Goal: Information Seeking & Learning: Check status

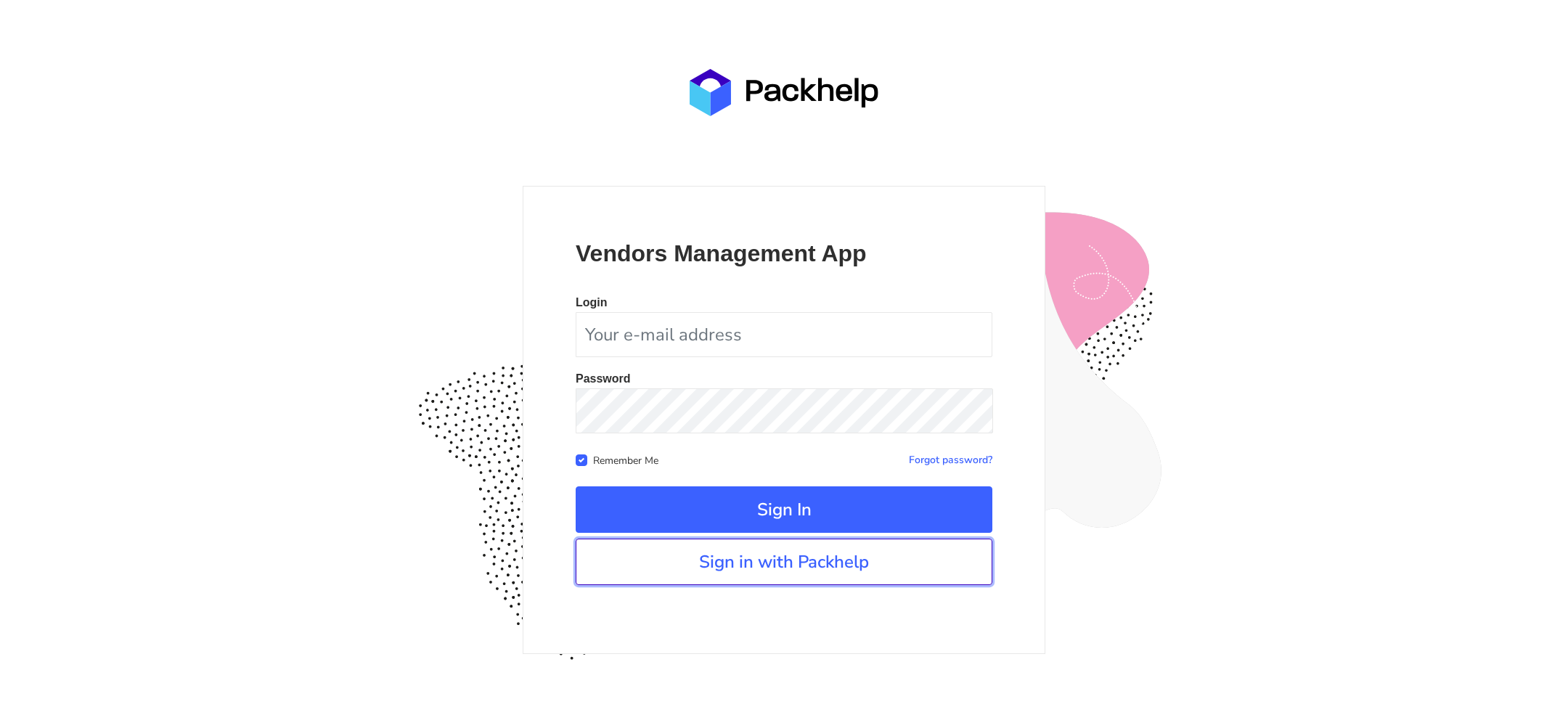
click at [727, 574] on link "Sign in with Packhelp" at bounding box center [784, 562] width 417 height 46
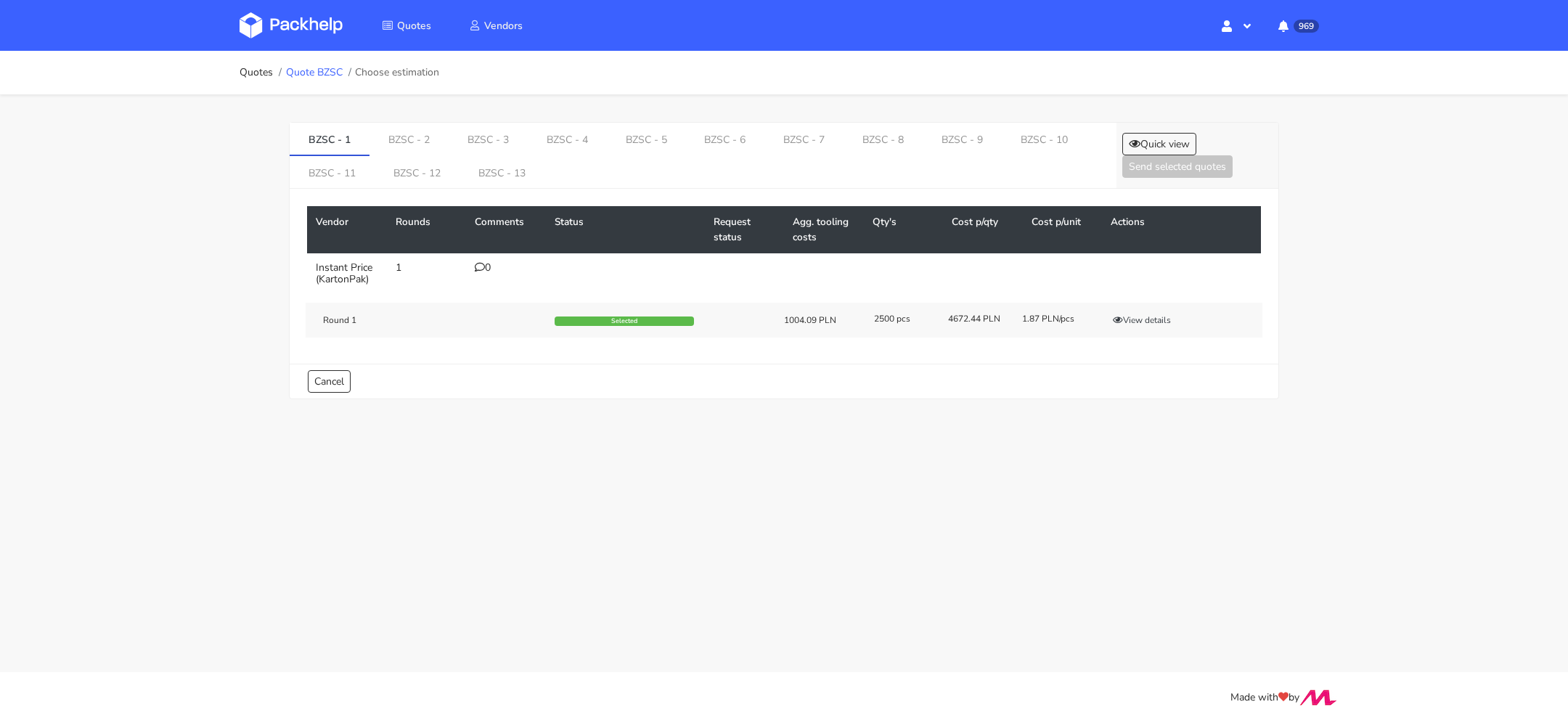
click at [338, 70] on link "Quote BZSC" at bounding box center [314, 72] width 57 height 12
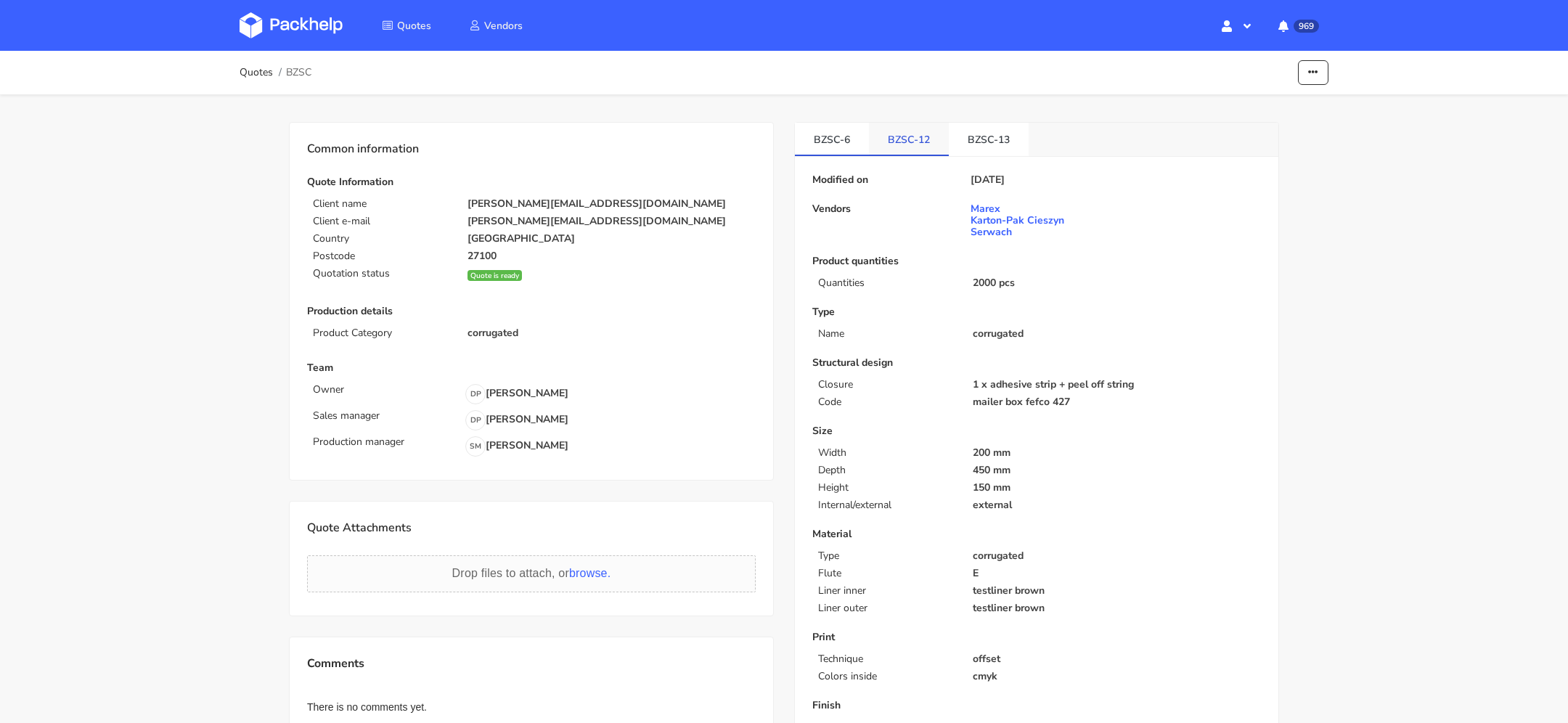
click at [900, 141] on link "BZSC-12" at bounding box center [909, 138] width 80 height 32
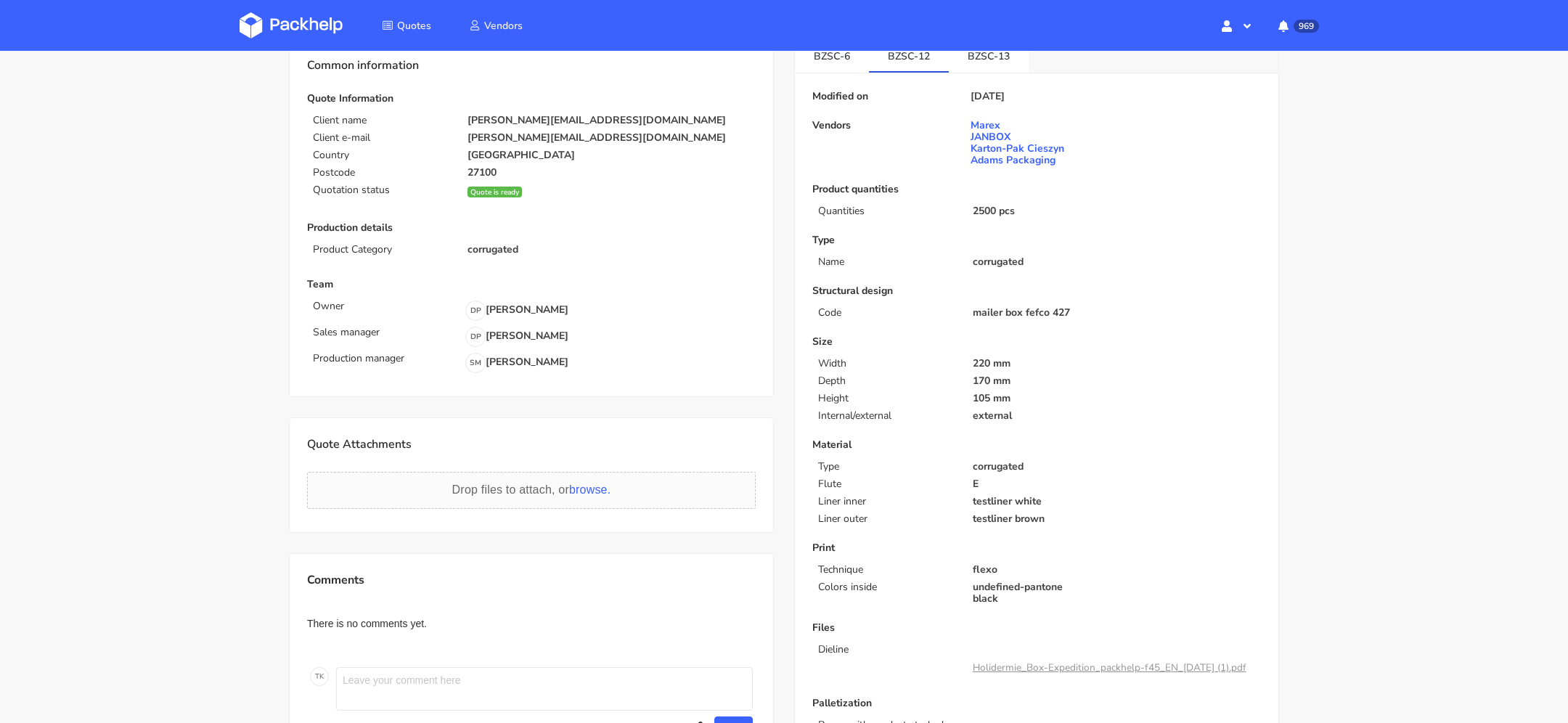
scroll to position [101, 0]
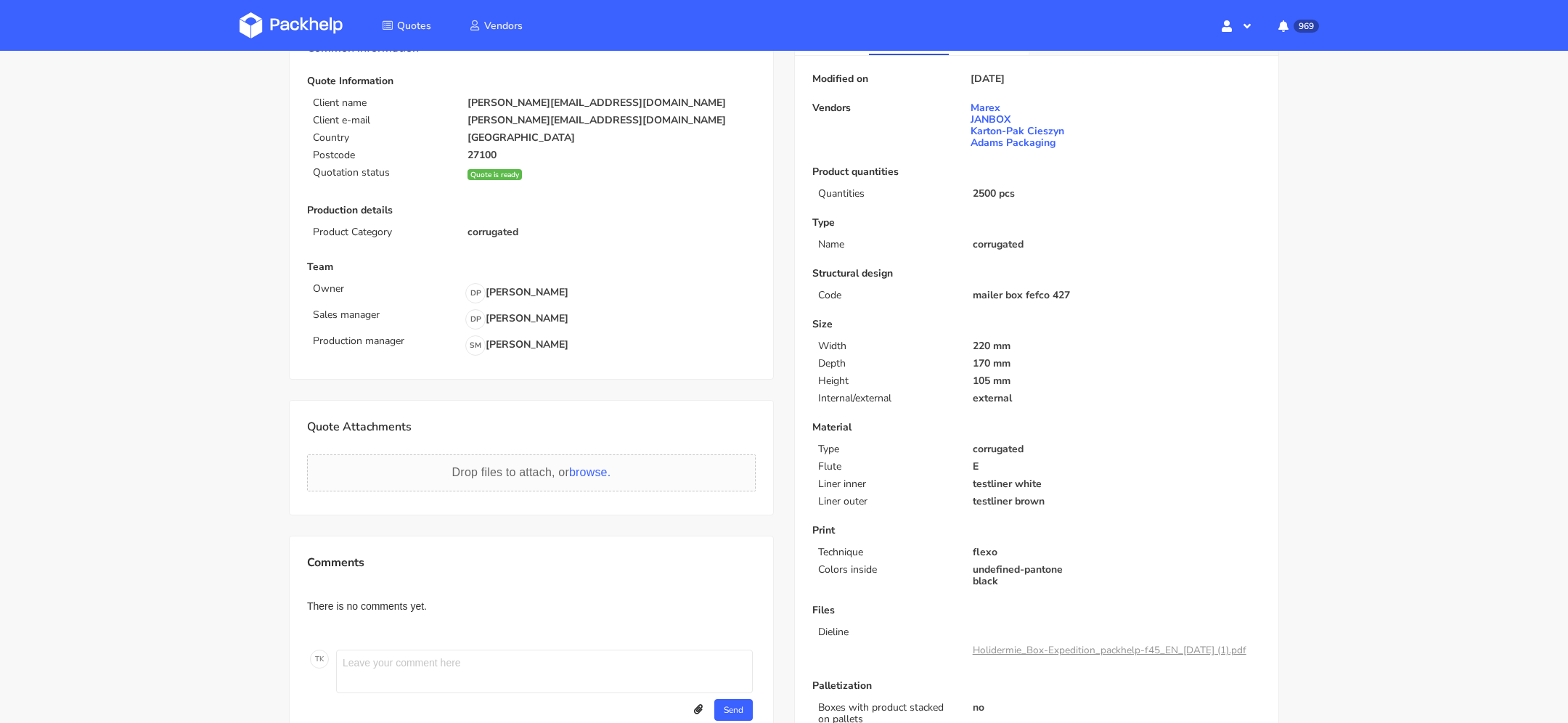
click at [1069, 644] on link "Holidermie_Box-Expedition_packhelp-f45_EN_[DATE] (1).pdf" at bounding box center [1109, 650] width 273 height 14
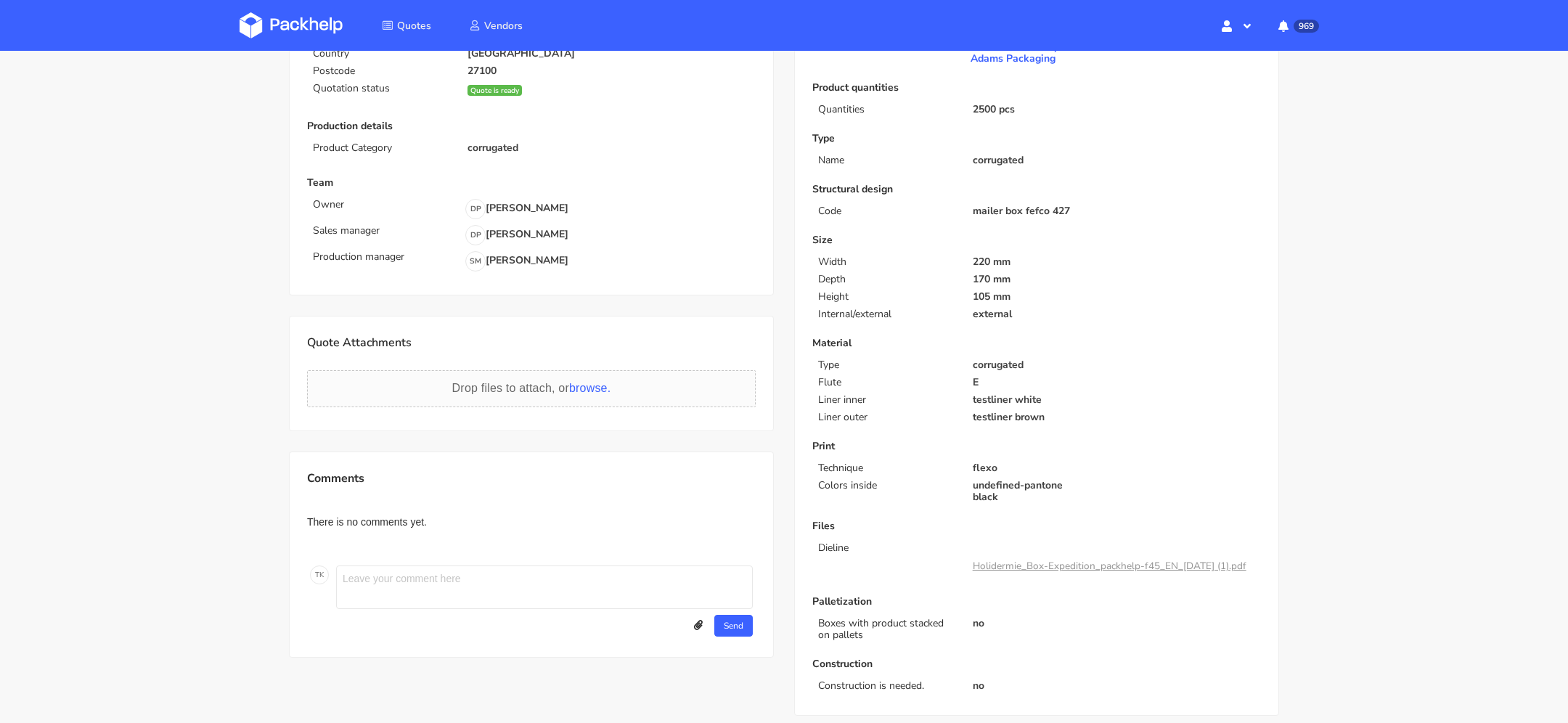
scroll to position [74, 0]
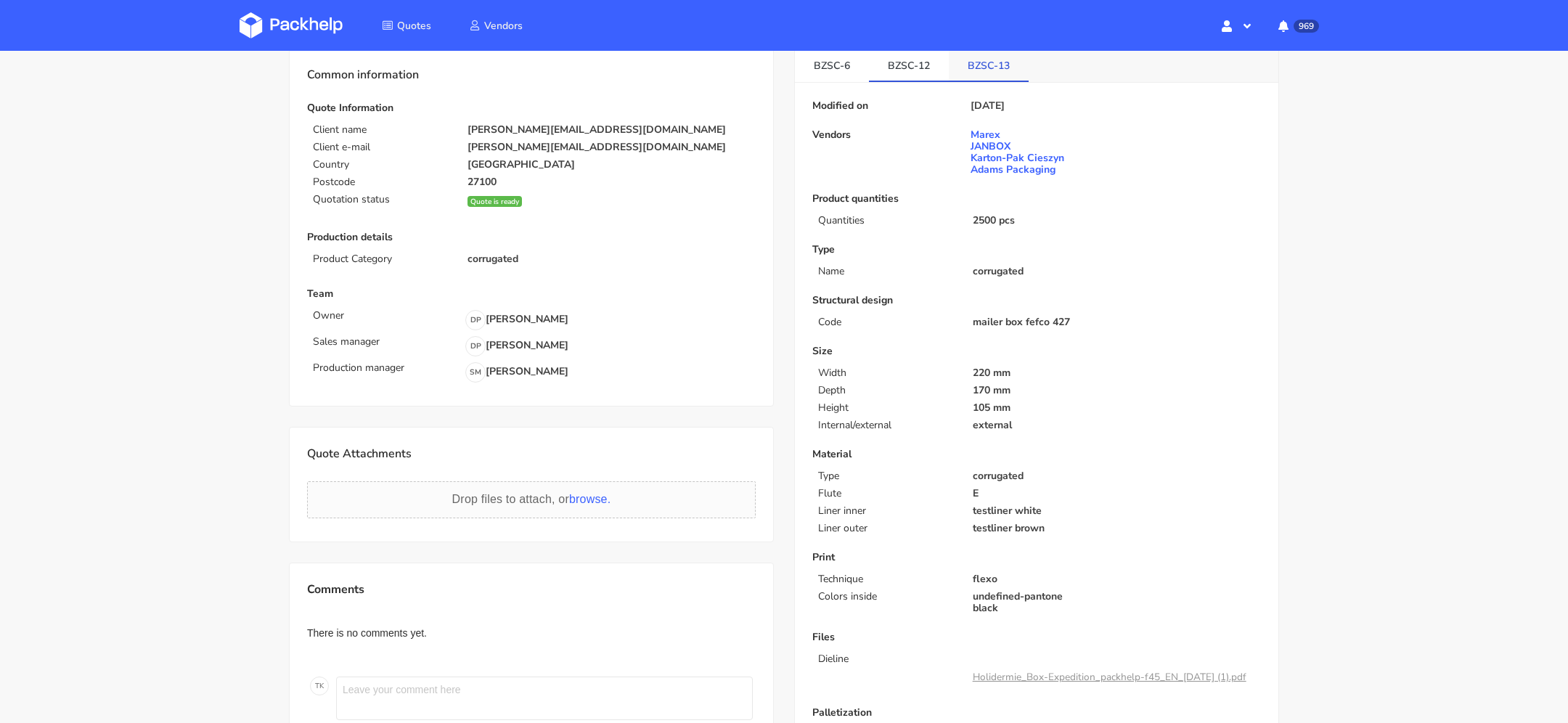
click at [966, 63] on link "BZSC-13" at bounding box center [989, 64] width 80 height 32
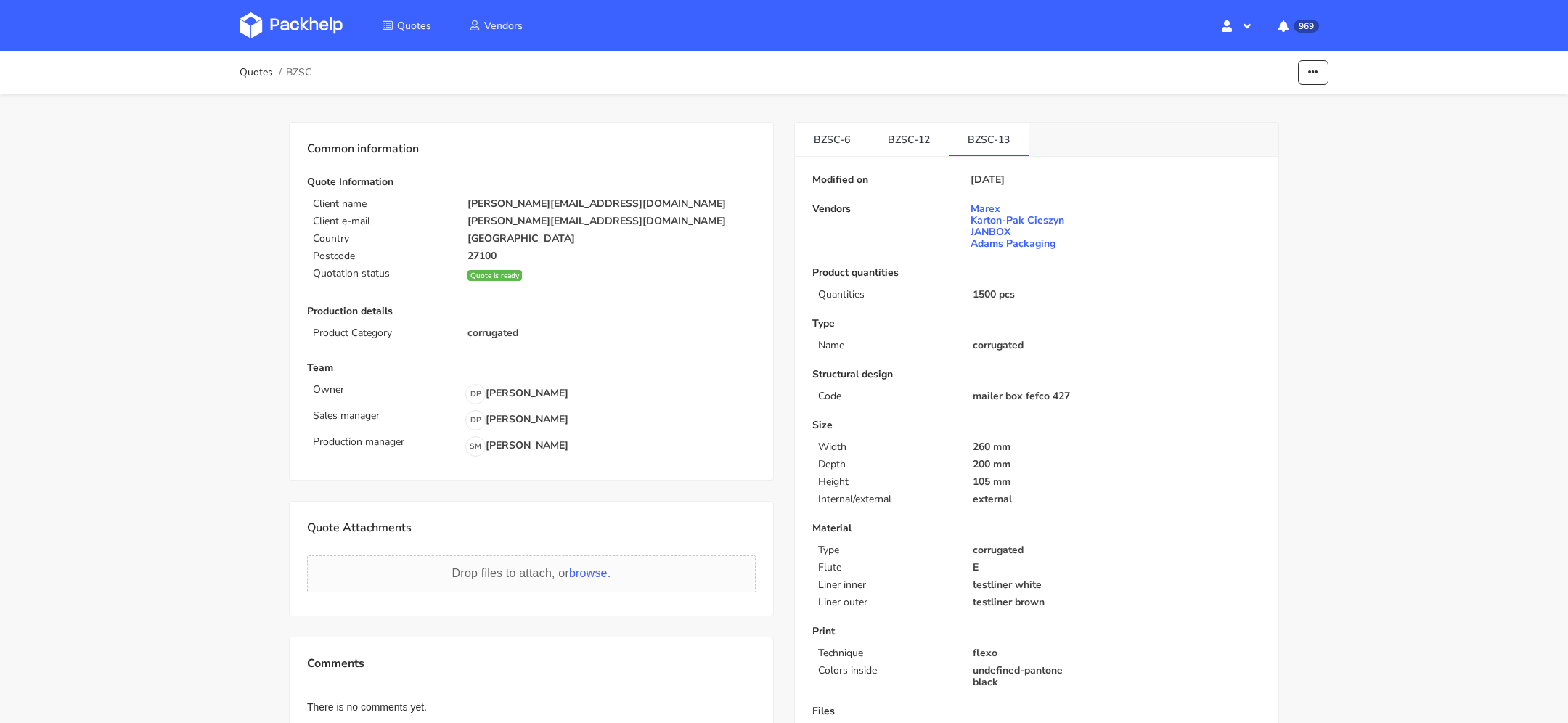
click at [1316, 86] on div "Quotes BZSC Edit quote Missing data Show estimations" at bounding box center [784, 72] width 1089 height 29
click at [1316, 80] on button "button" at bounding box center [1313, 72] width 31 height 25
click at [1274, 154] on link "Show estimations" at bounding box center [1257, 158] width 127 height 24
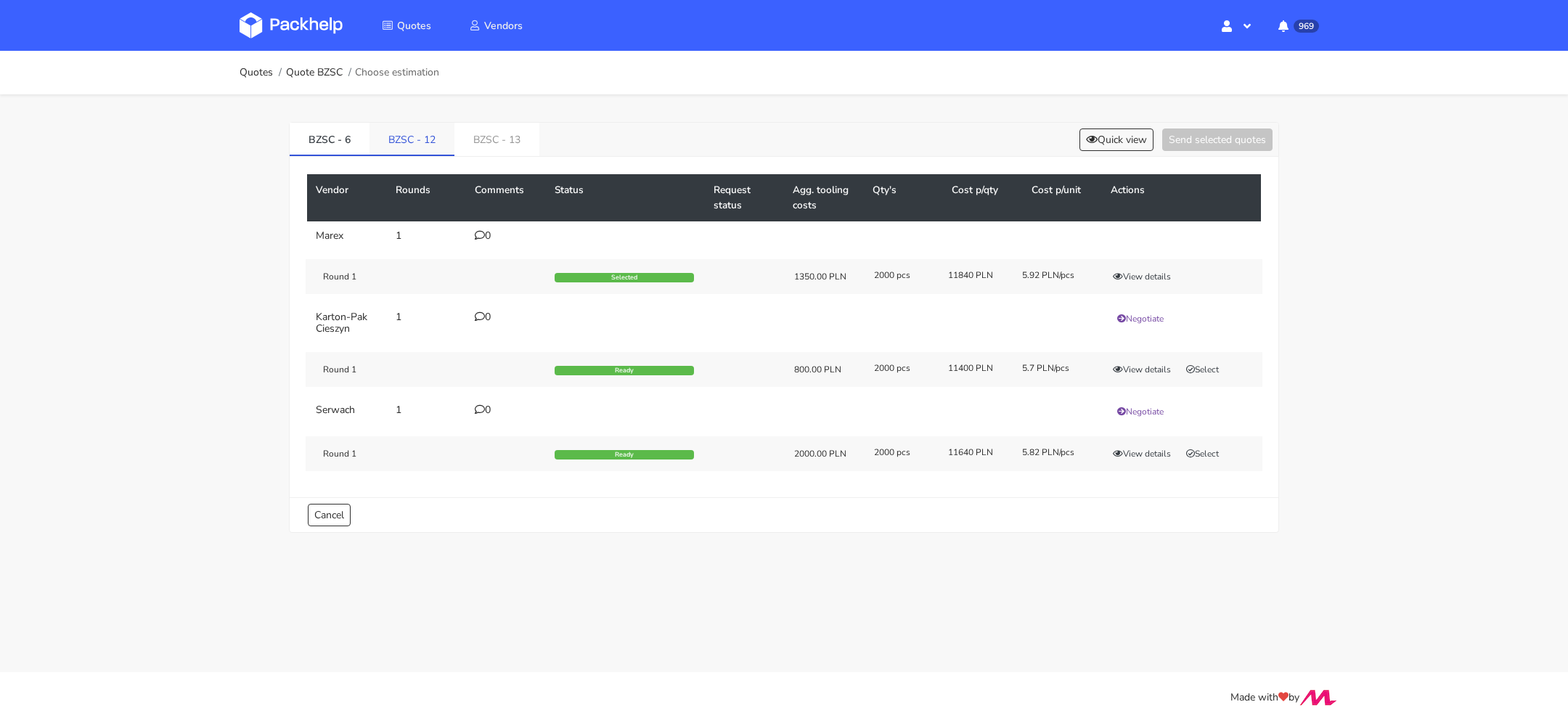
click at [430, 130] on link "BZSC - 12" at bounding box center [412, 138] width 85 height 32
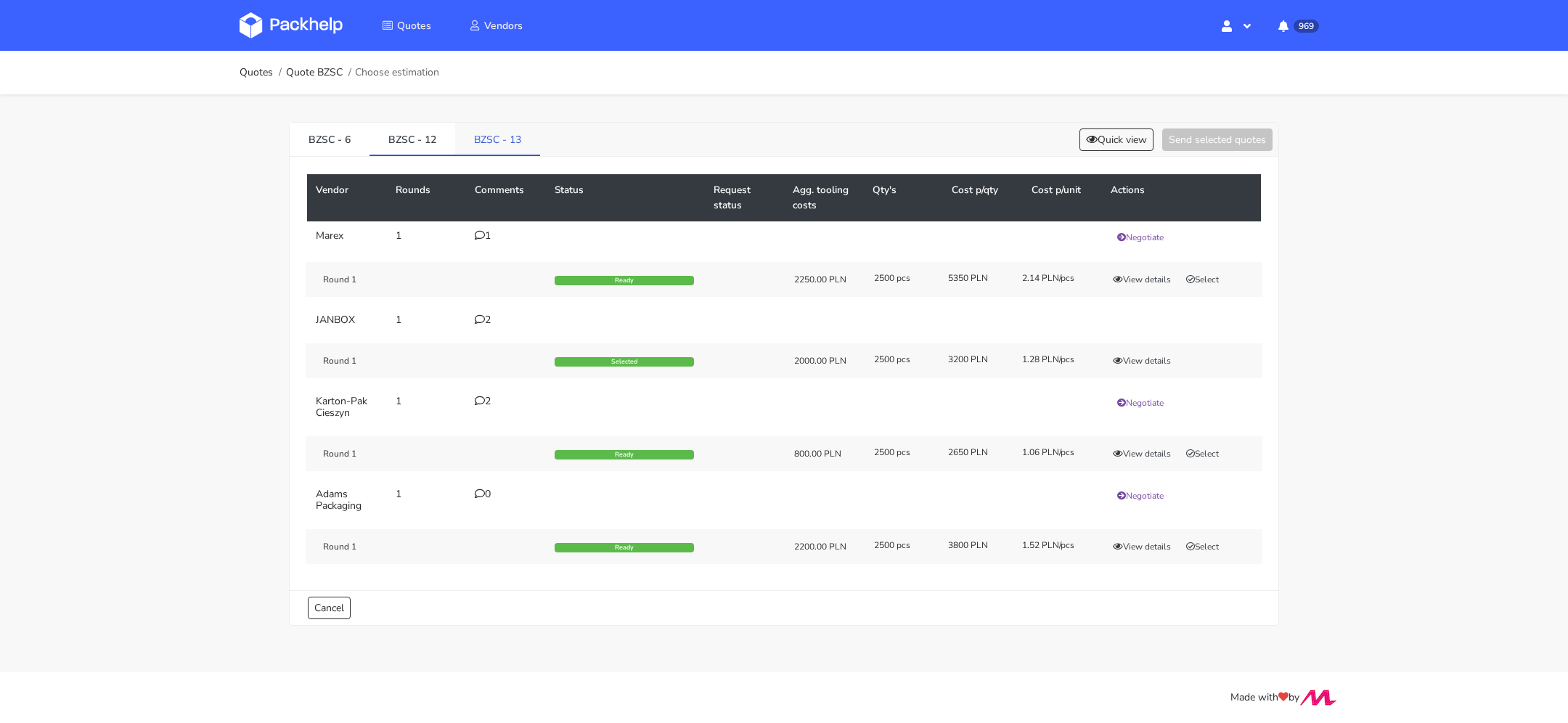
click at [493, 134] on link "BZSC - 13" at bounding box center [497, 138] width 85 height 32
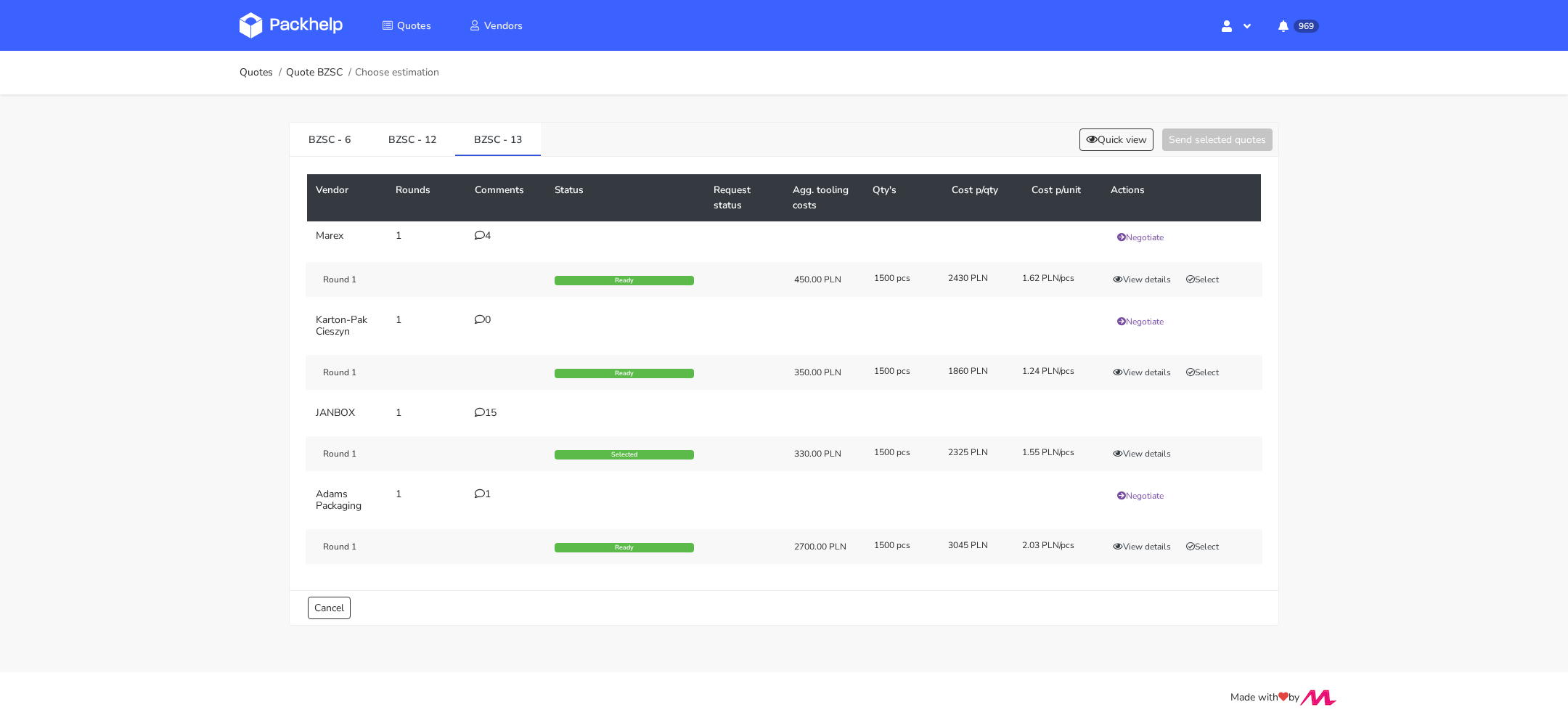
click at [483, 407] on icon at bounding box center [480, 412] width 11 height 11
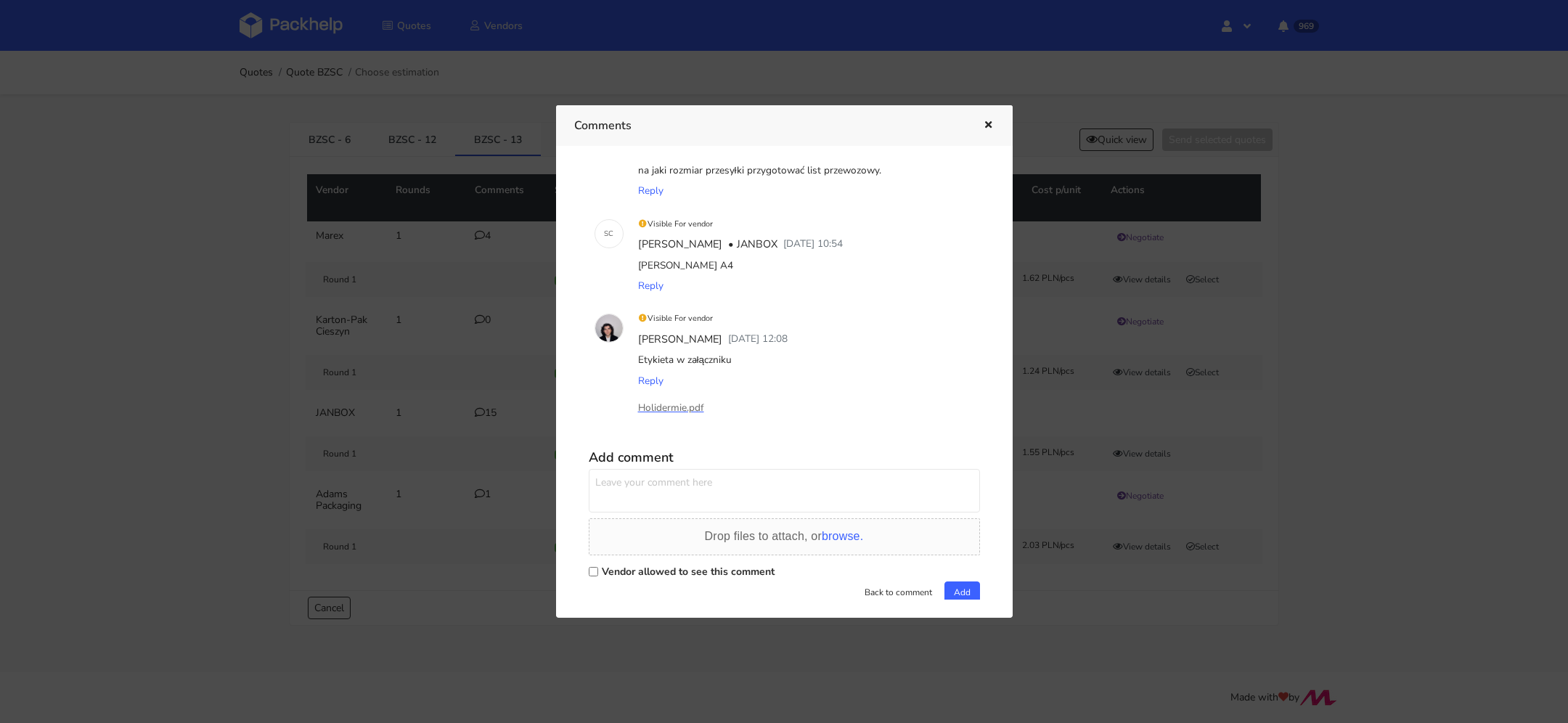
scroll to position [1786, 0]
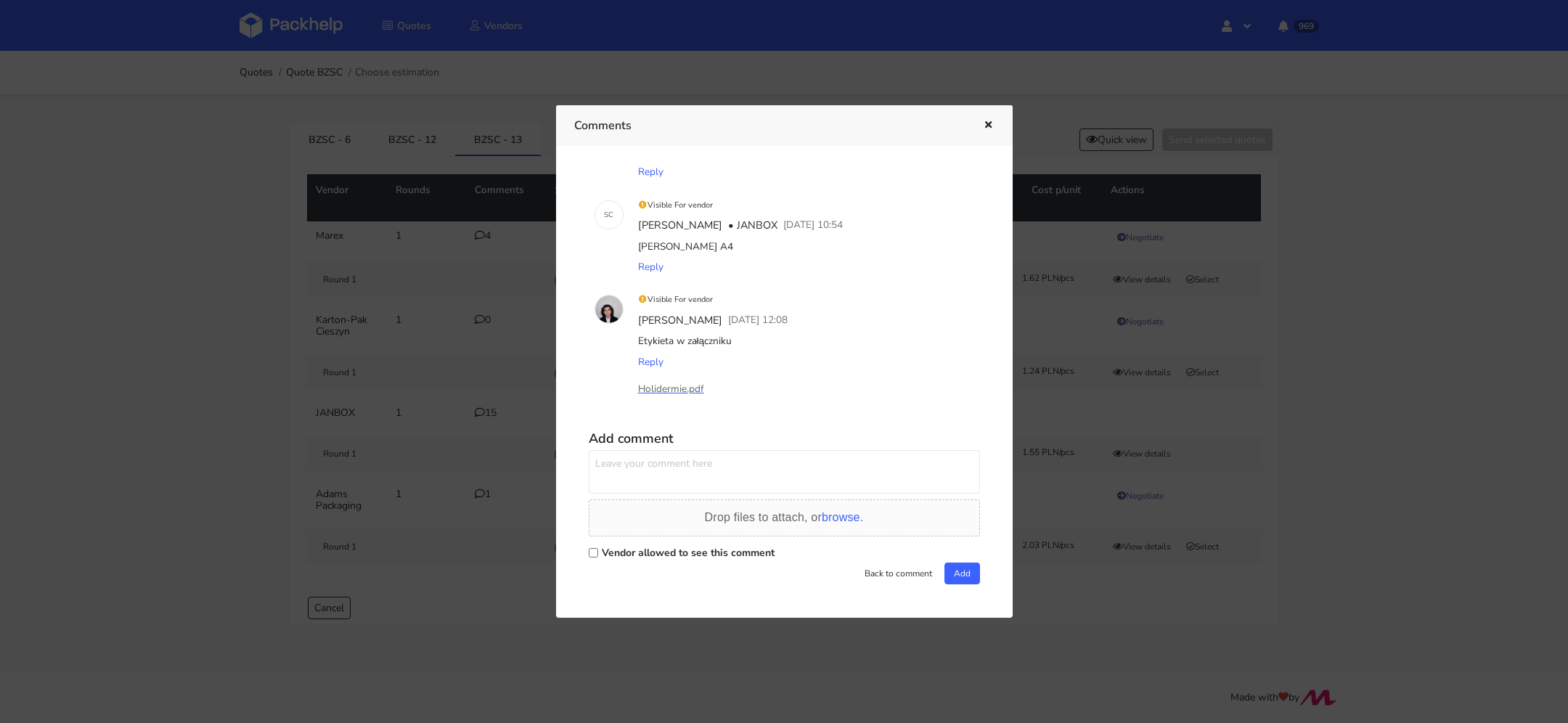
click at [982, 125] on icon "button" at bounding box center [988, 125] width 13 height 11
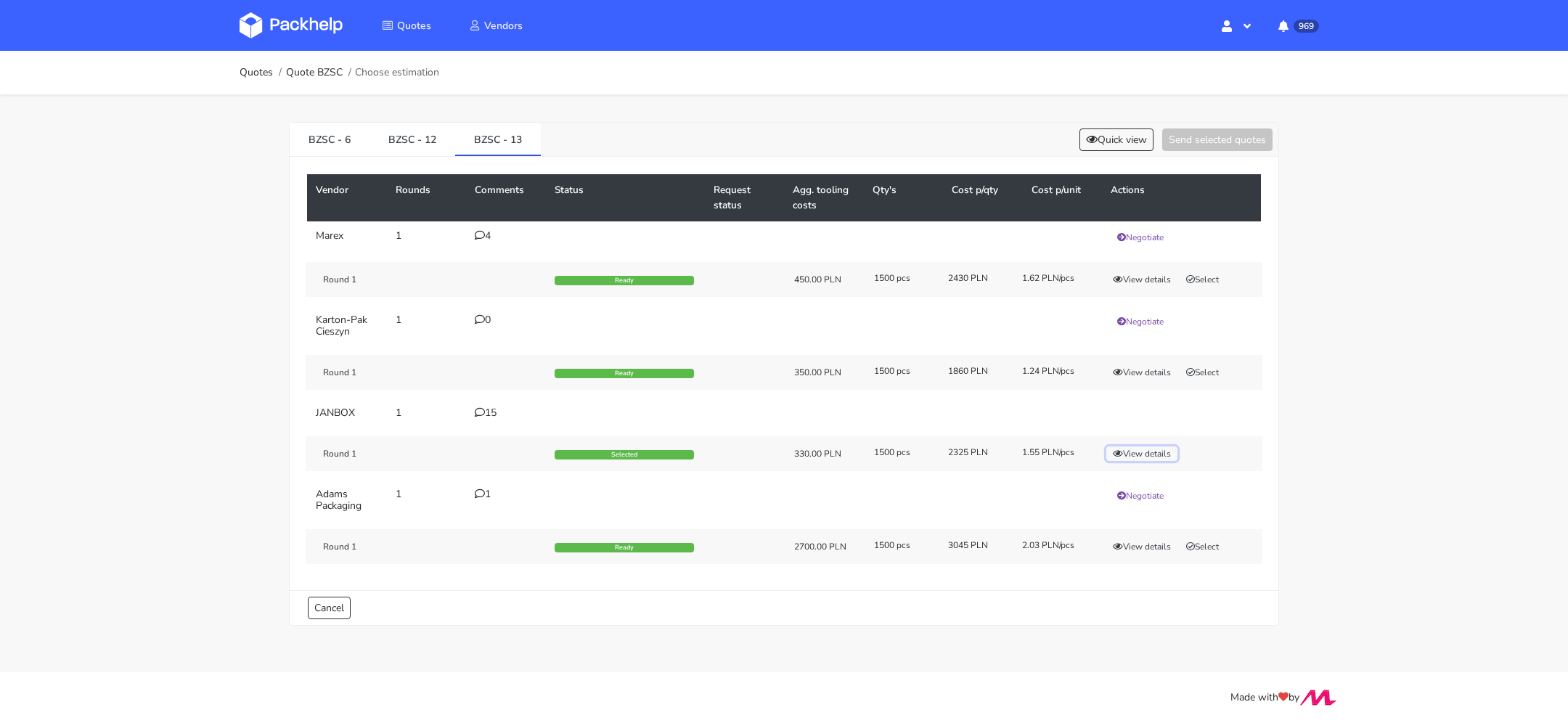
click at [1154, 446] on button "View details" at bounding box center [1142, 453] width 71 height 14
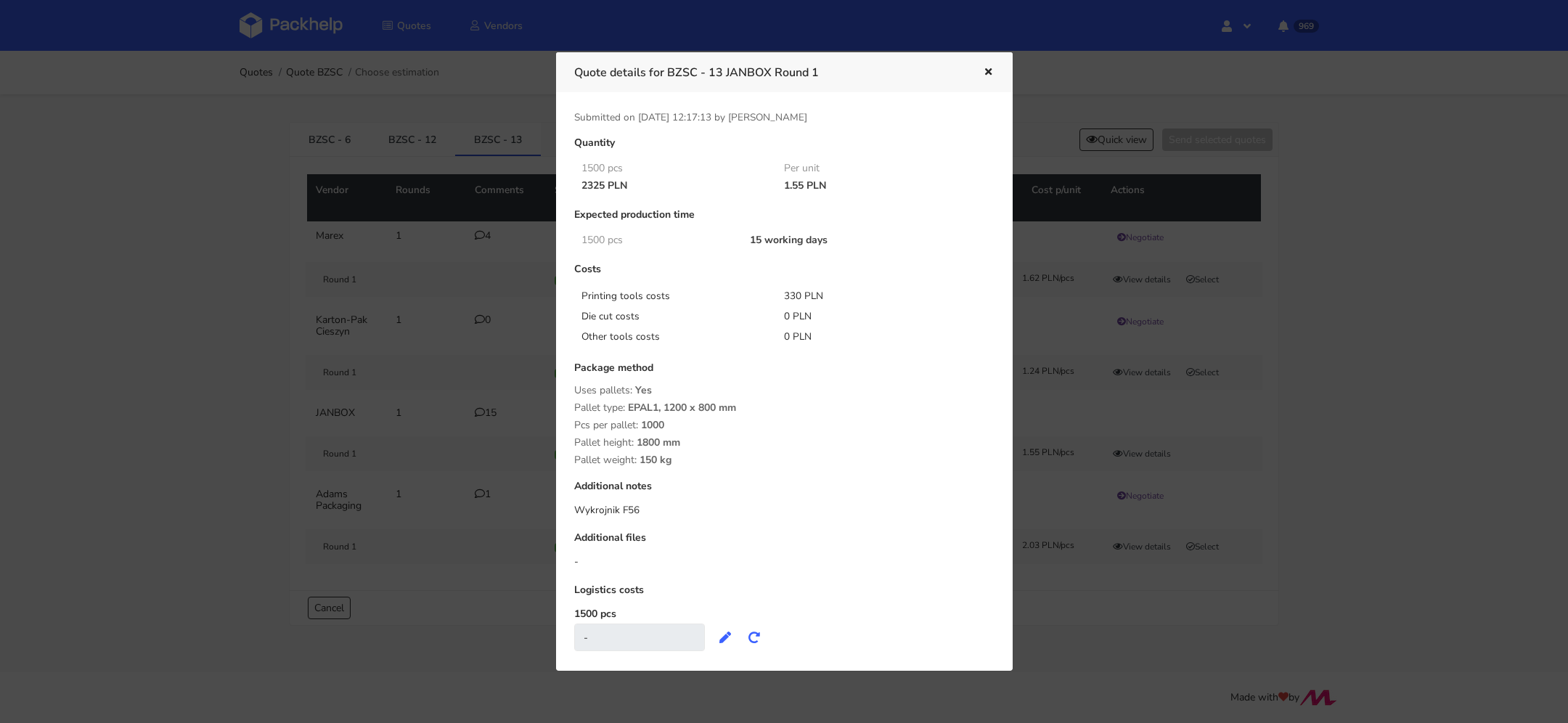
click at [991, 68] on icon "button" at bounding box center [988, 72] width 13 height 11
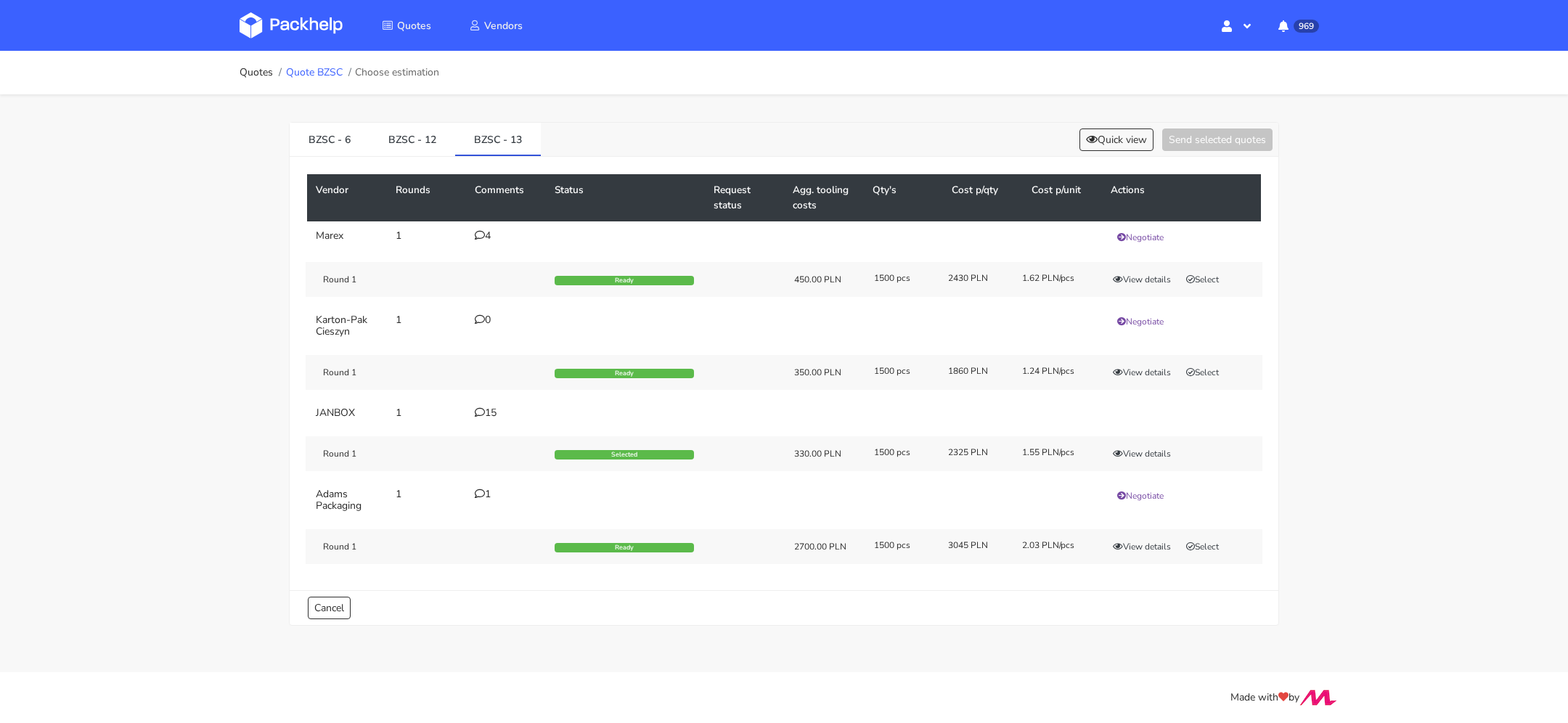
click at [337, 78] on link "Quote BZSC" at bounding box center [314, 72] width 57 height 12
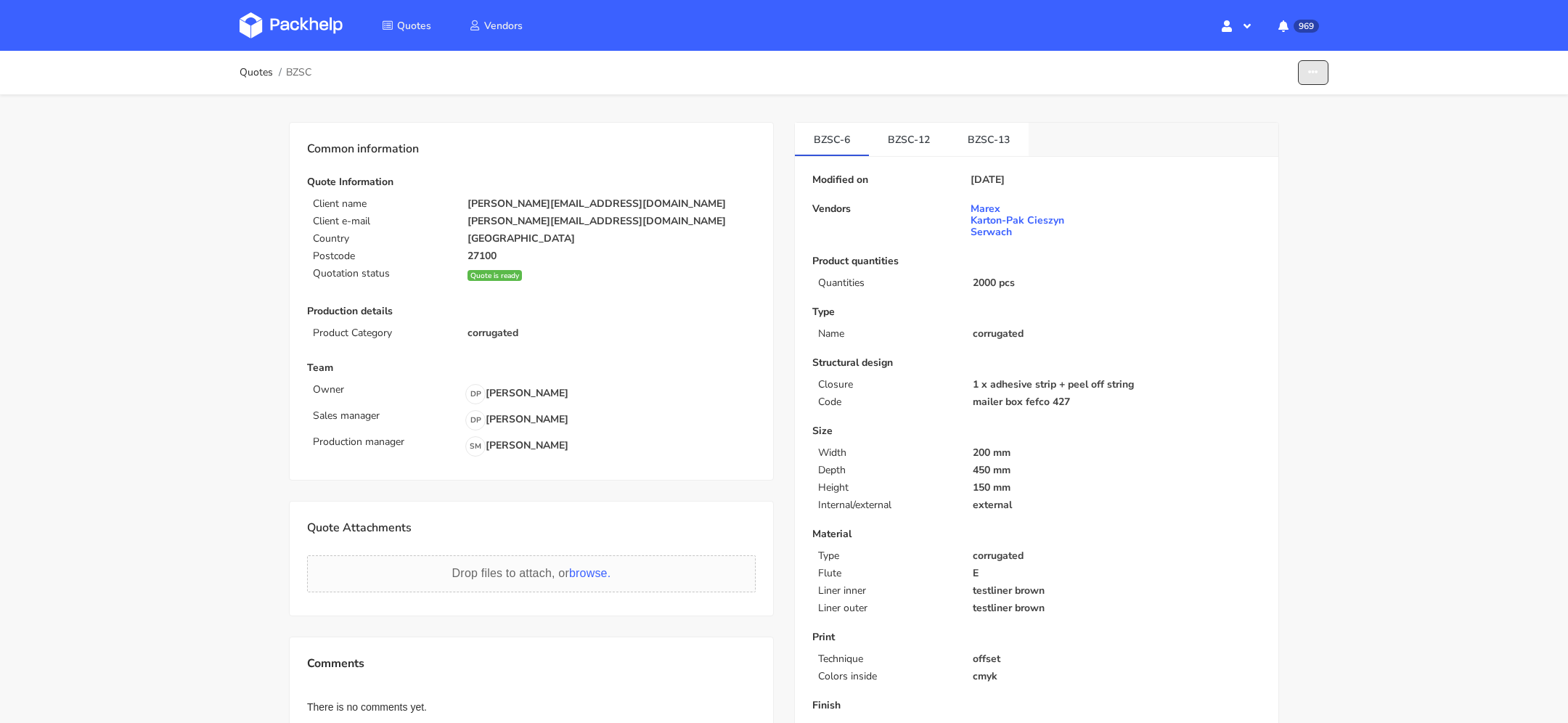
click at [1315, 66] on button "button" at bounding box center [1313, 72] width 31 height 25
click at [1259, 162] on link "Show estimations" at bounding box center [1257, 158] width 127 height 24
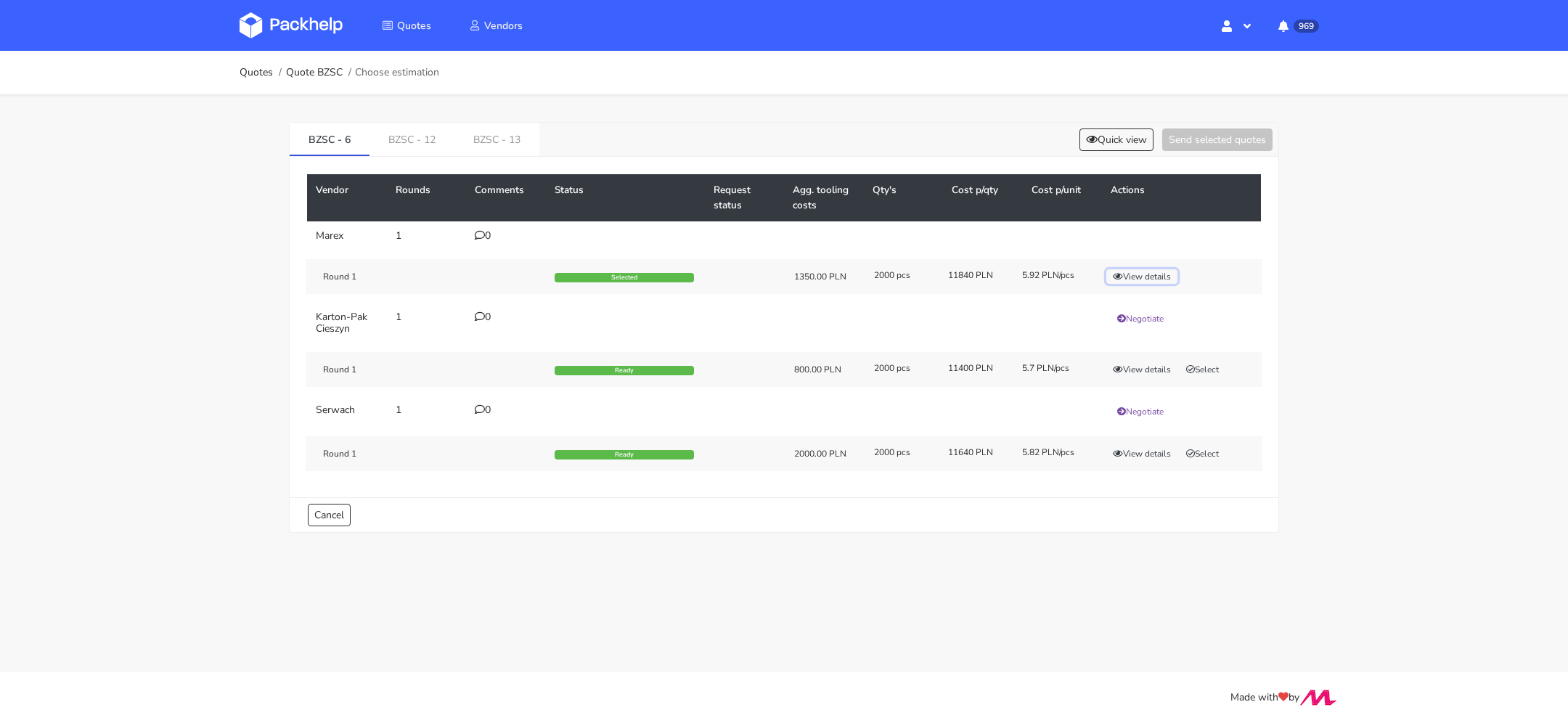
click at [1151, 270] on button "View details" at bounding box center [1142, 276] width 71 height 14
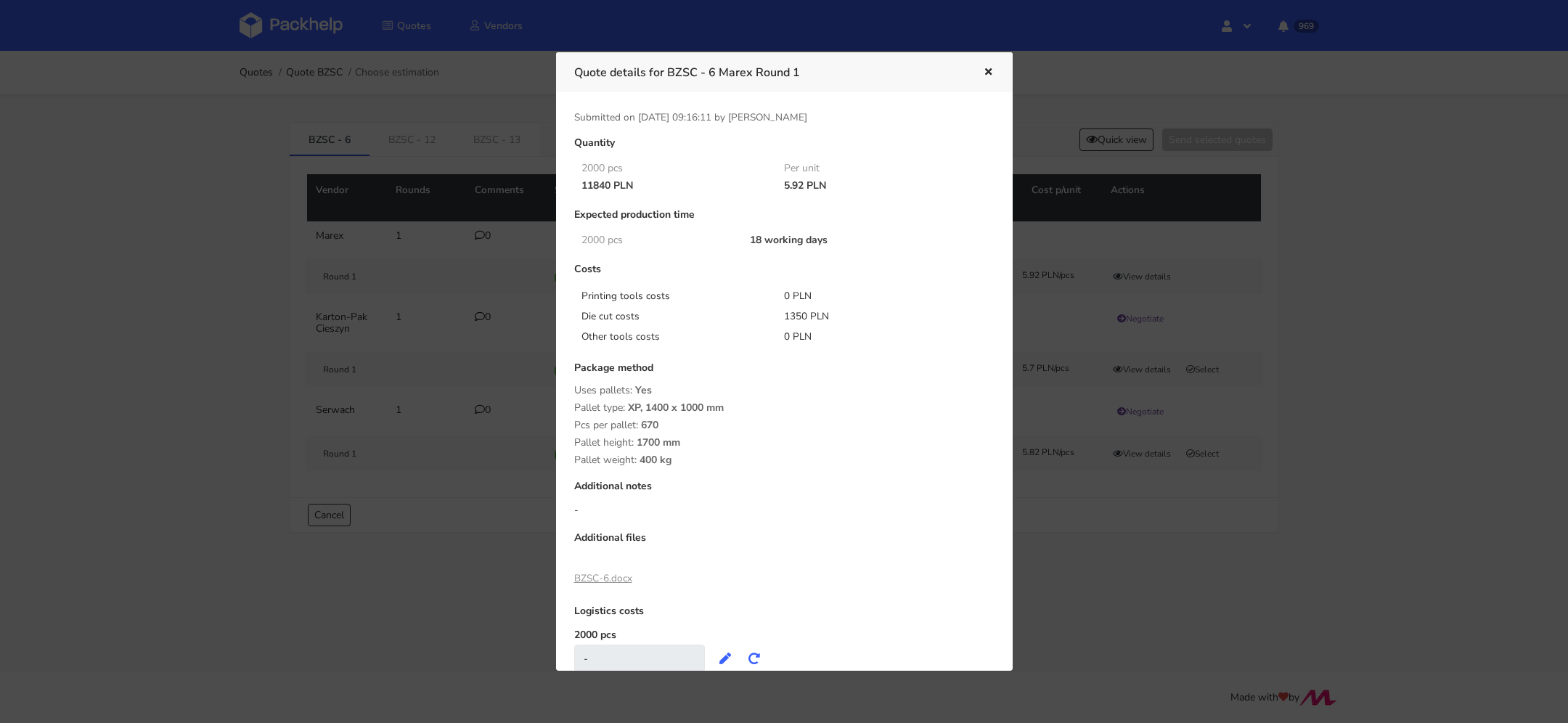
click at [994, 77] on button "button" at bounding box center [987, 72] width 16 height 19
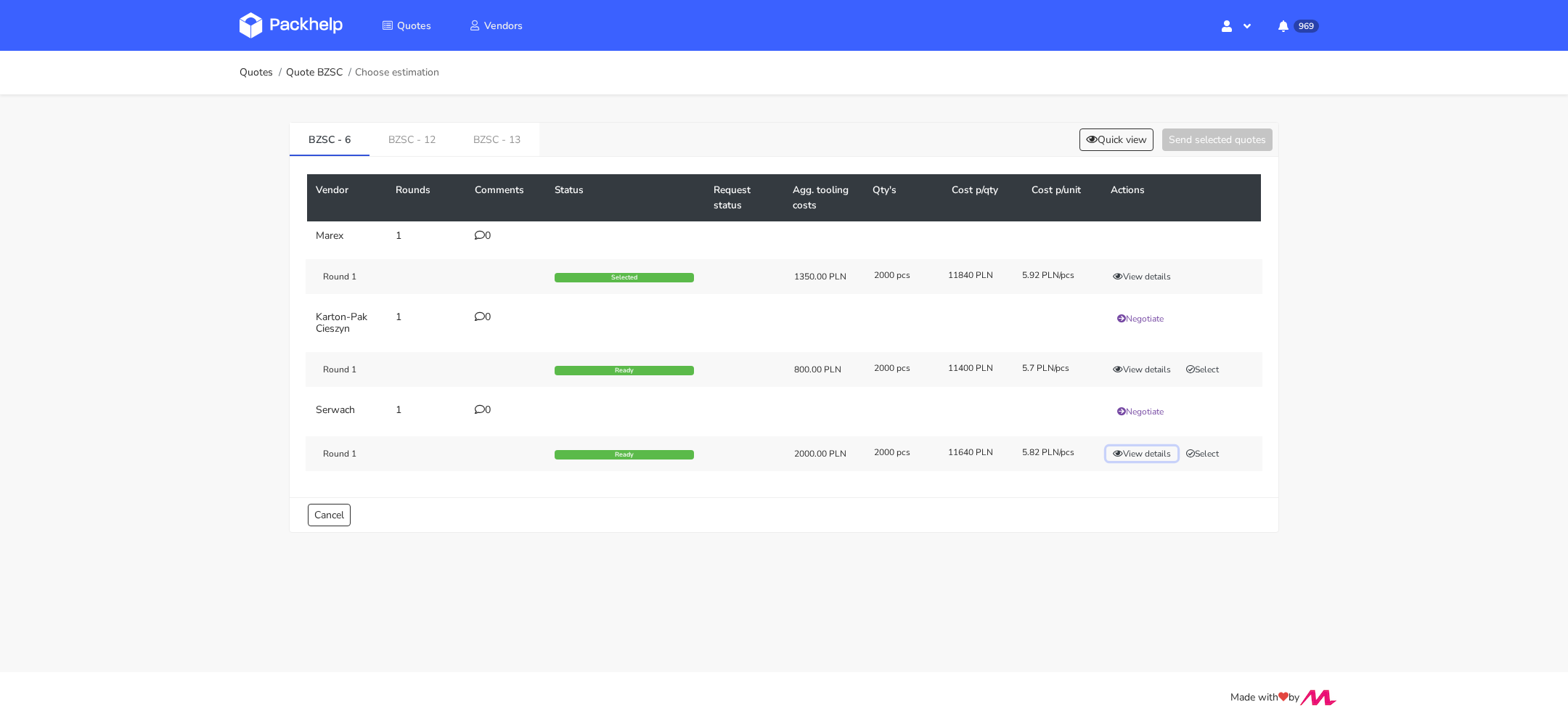
click at [1139, 451] on button "View details" at bounding box center [1142, 453] width 71 height 14
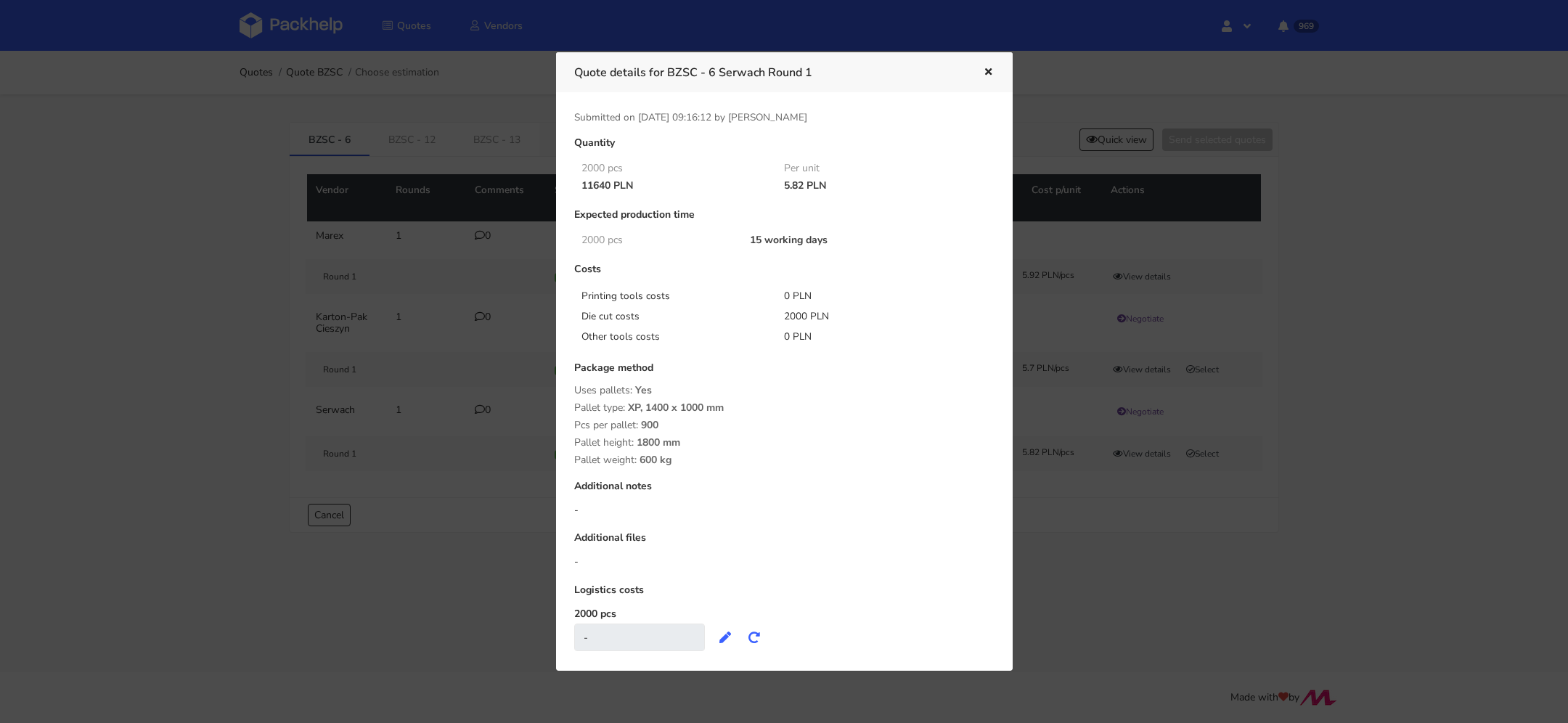
click at [994, 69] on icon "button" at bounding box center [988, 72] width 13 height 11
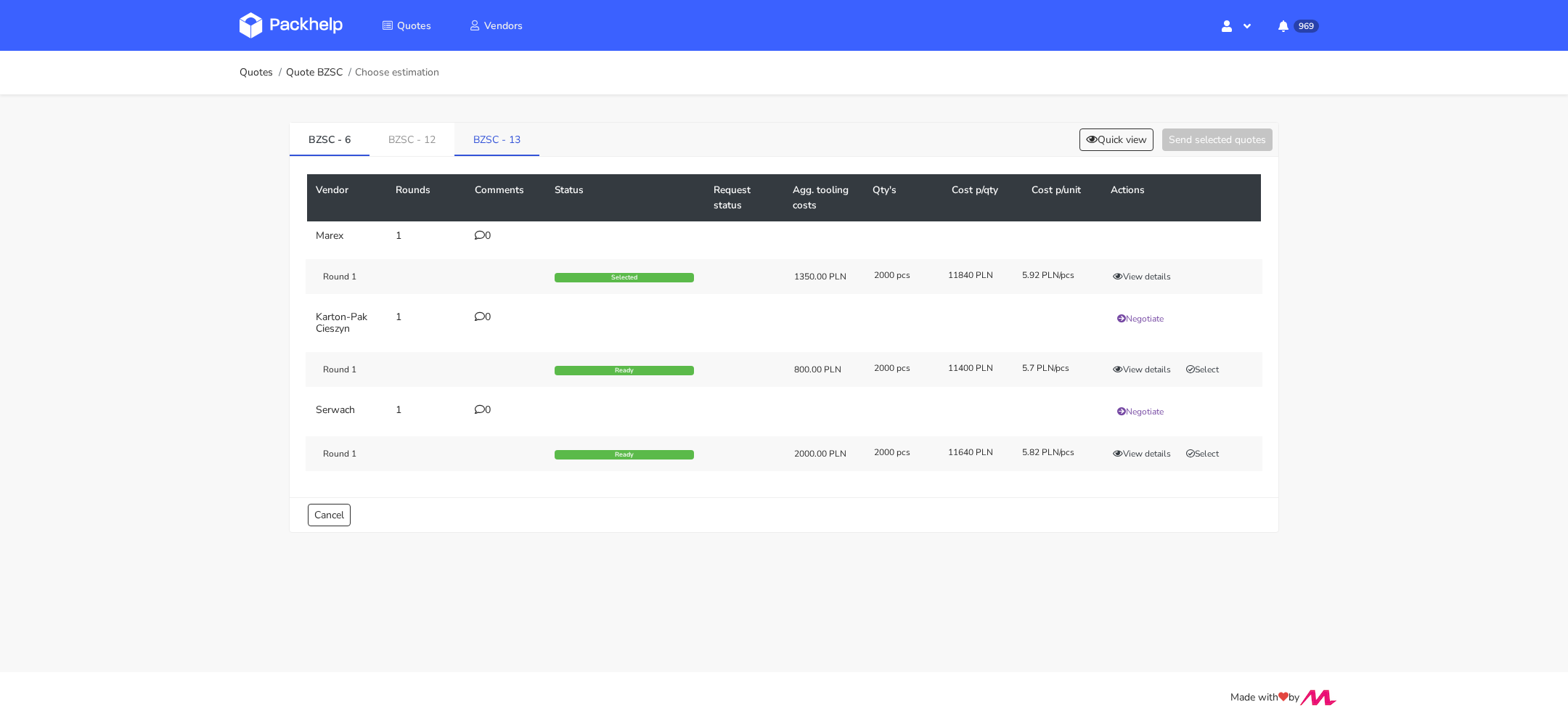
click at [490, 139] on link "BZSC - 13" at bounding box center [497, 138] width 85 height 32
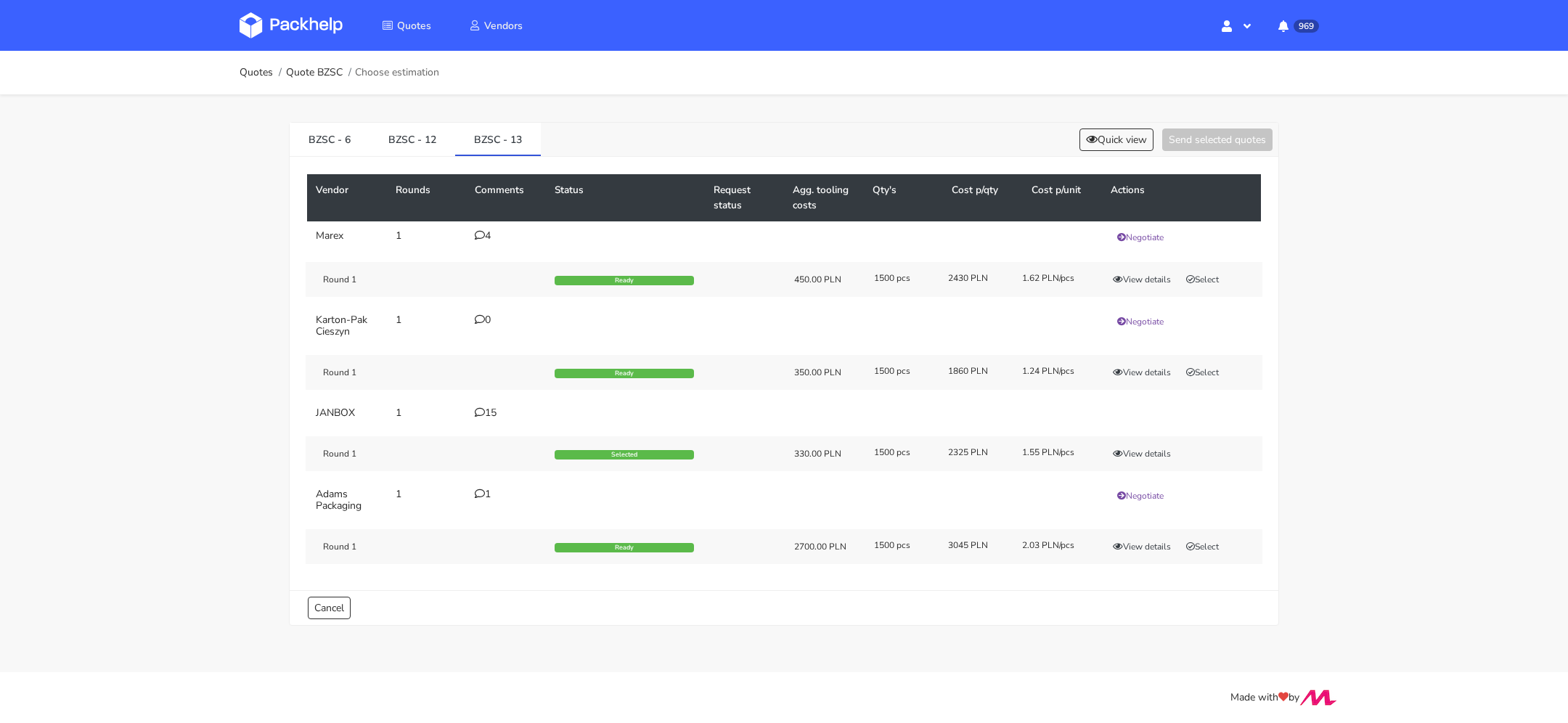
click at [1147, 264] on div "Round 1 Ready 450.00 PLN 1500 pcs 2430 PLN 1.62 PLN/pcs View details Select" at bounding box center [784, 279] width 957 height 35
click at [1145, 279] on button "View details" at bounding box center [1142, 279] width 71 height 14
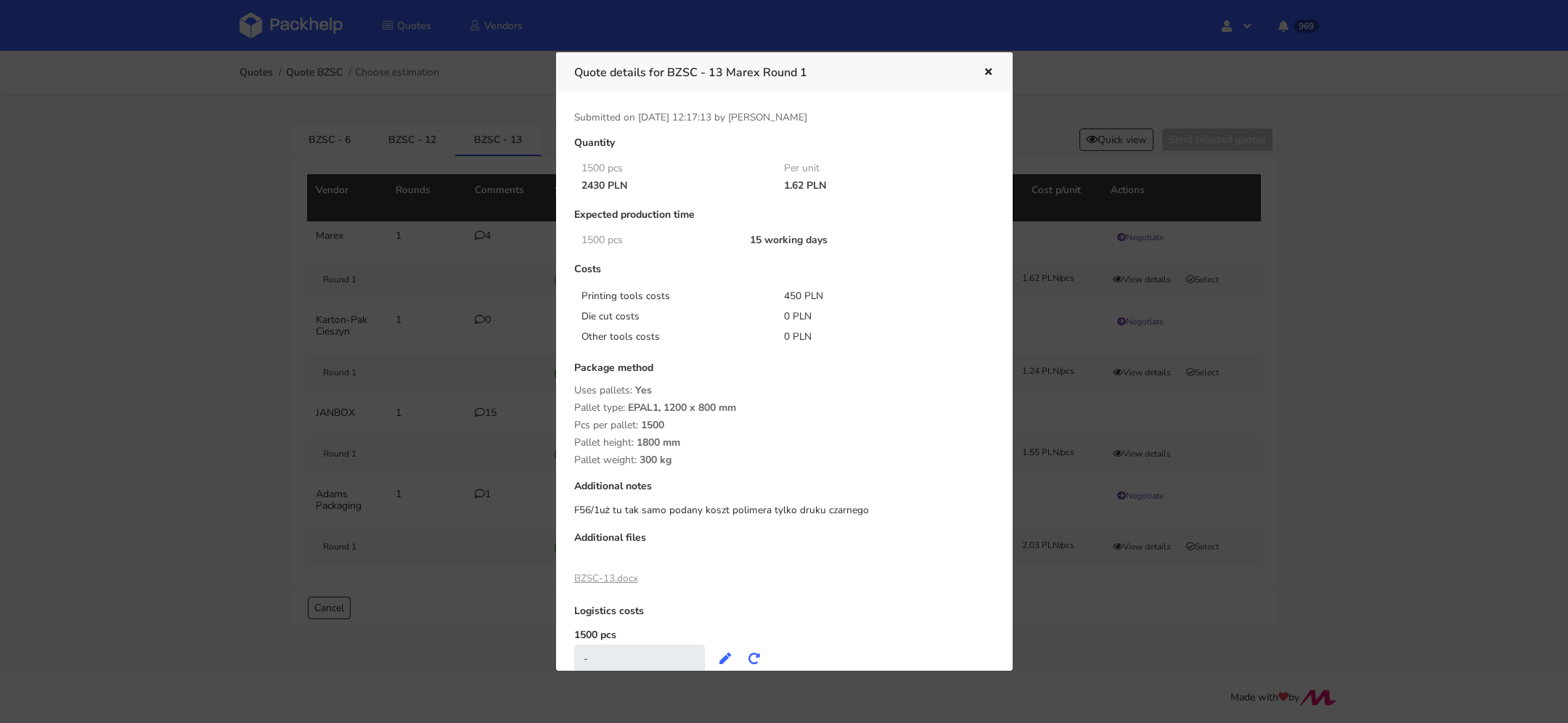
click at [985, 74] on icon "button" at bounding box center [988, 72] width 13 height 11
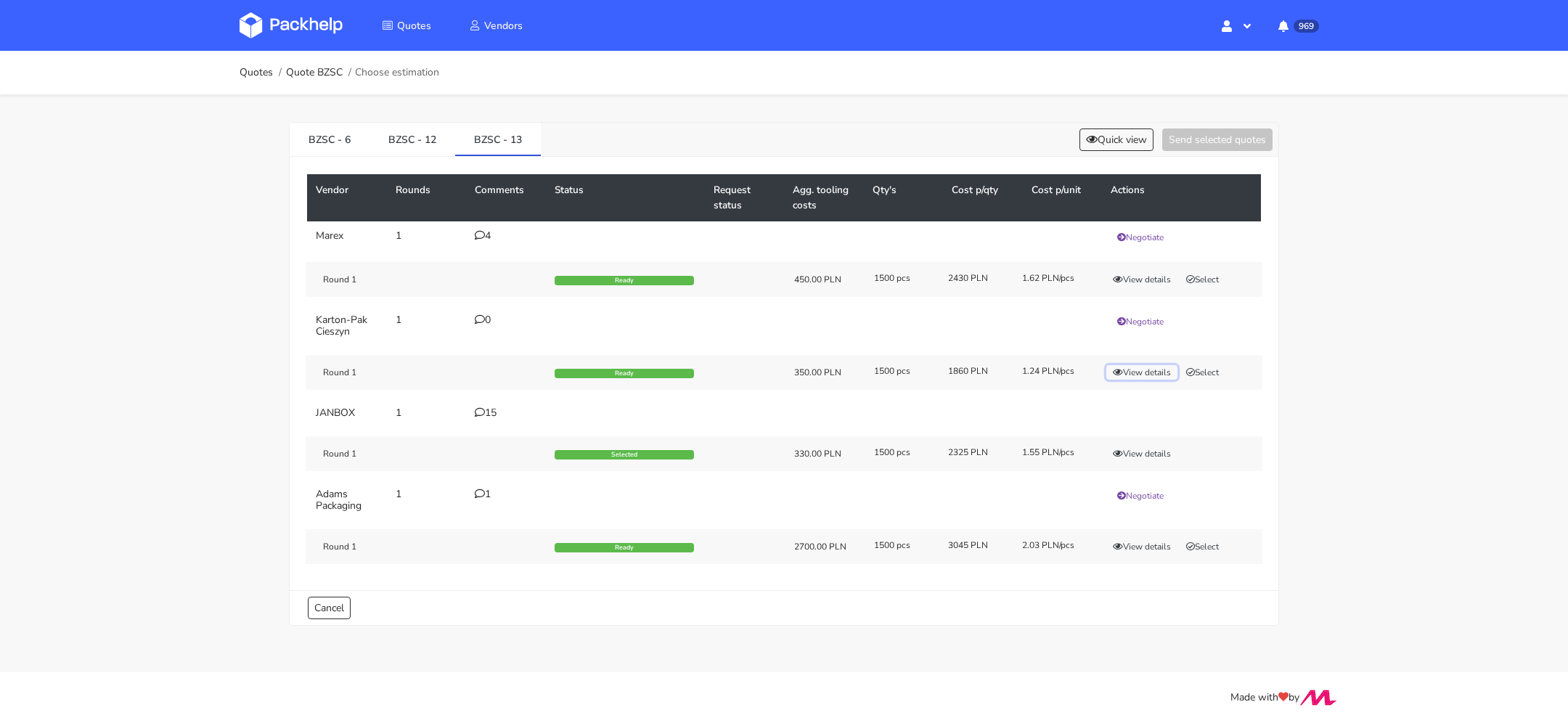
click at [1153, 367] on button "View details" at bounding box center [1142, 372] width 71 height 14
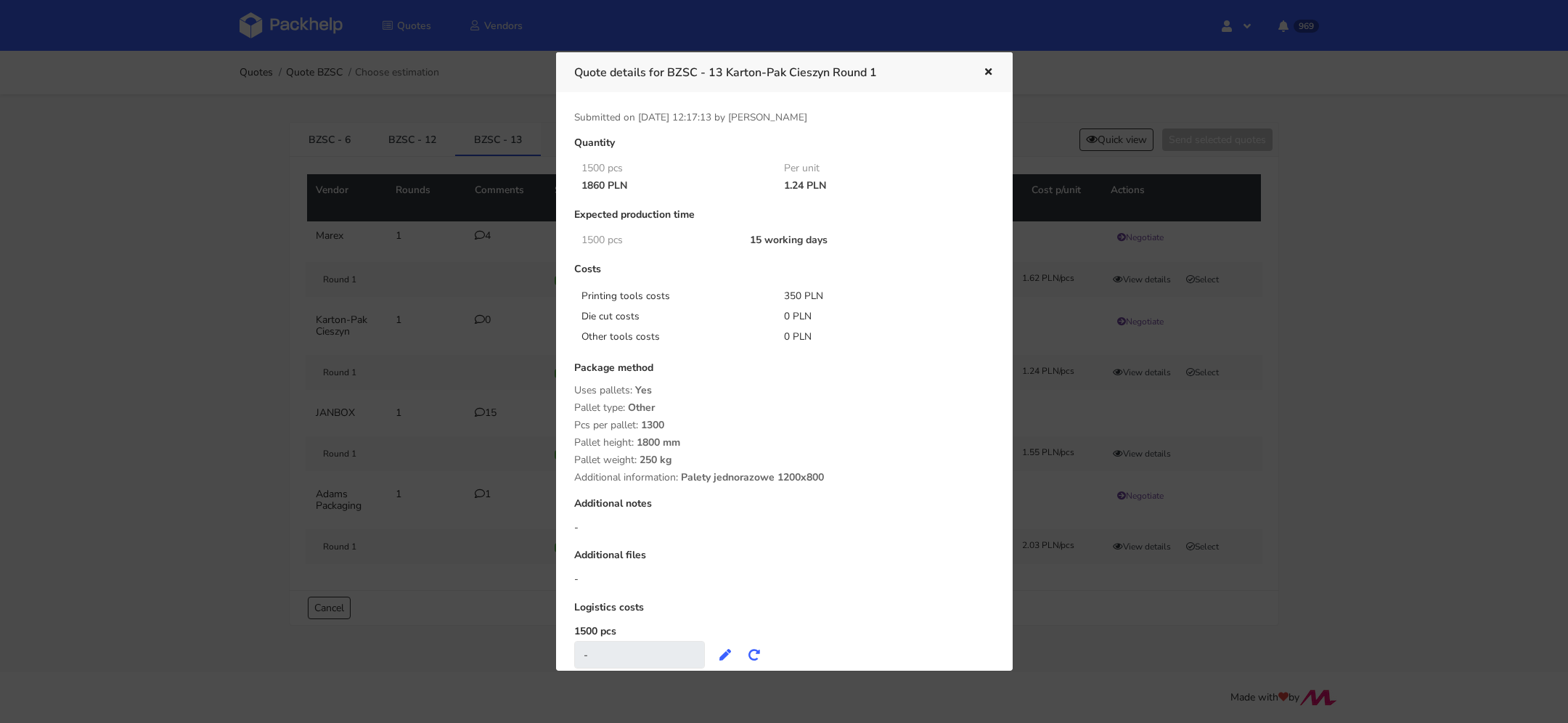
click at [992, 70] on icon "button" at bounding box center [988, 72] width 13 height 11
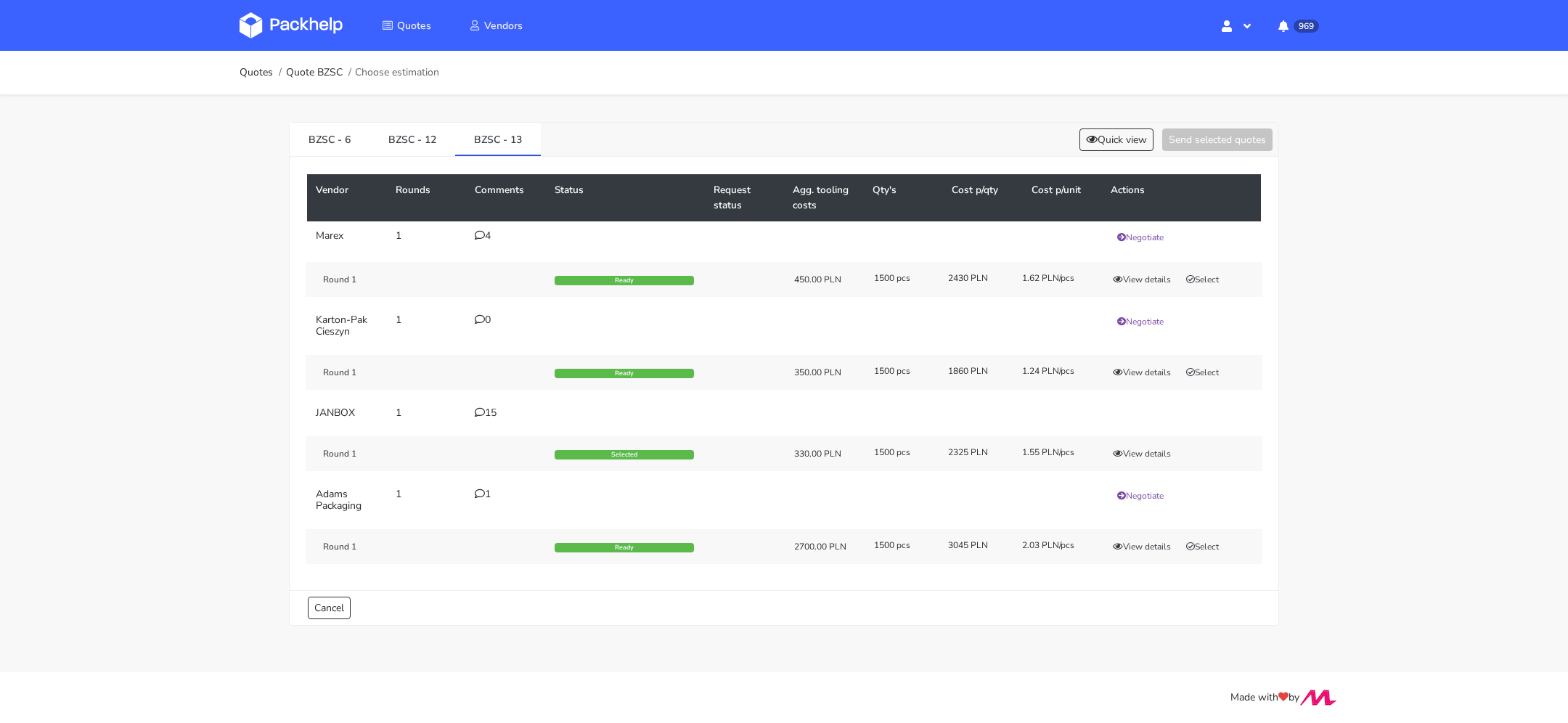
click at [491, 237] on div "4" at bounding box center [506, 236] width 63 height 12
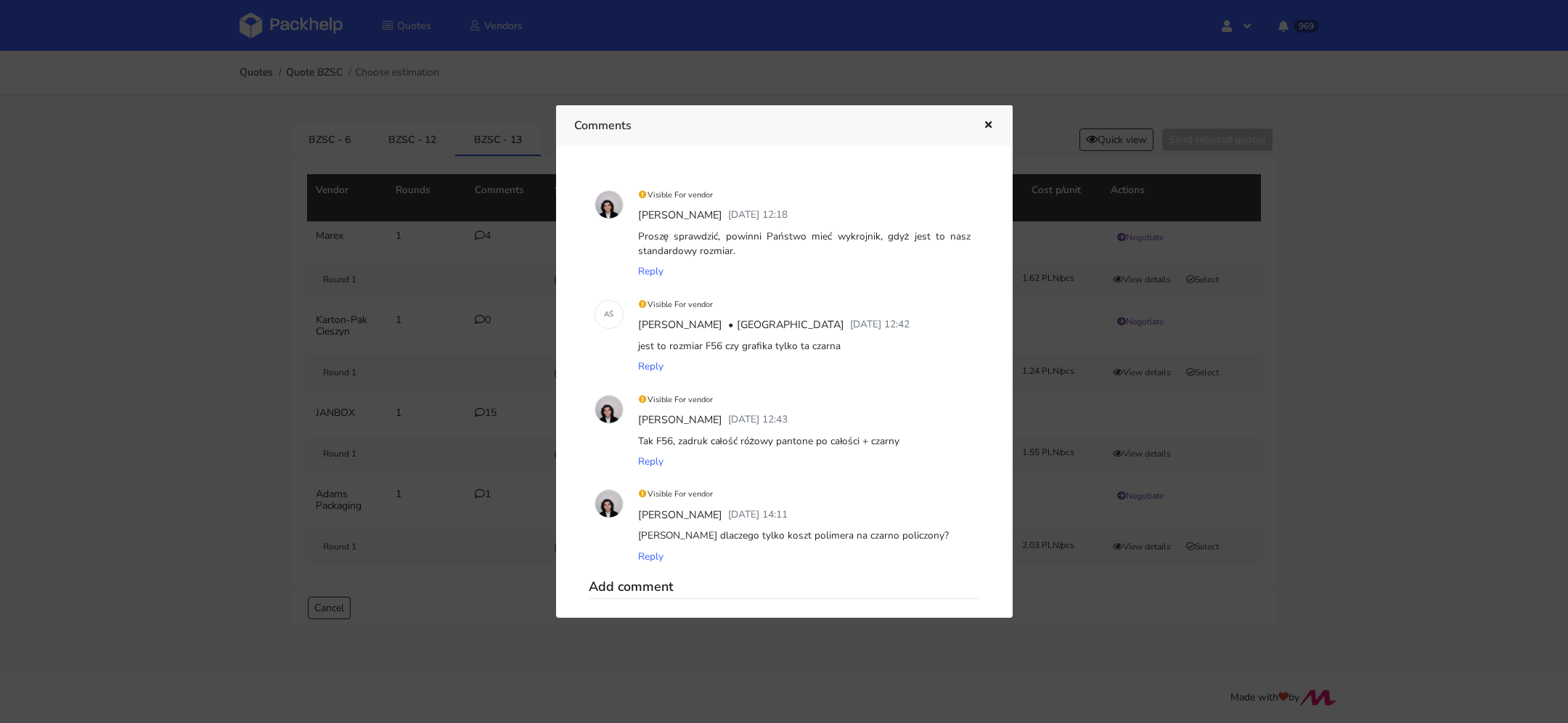
click at [988, 125] on icon "button" at bounding box center [988, 125] width 13 height 11
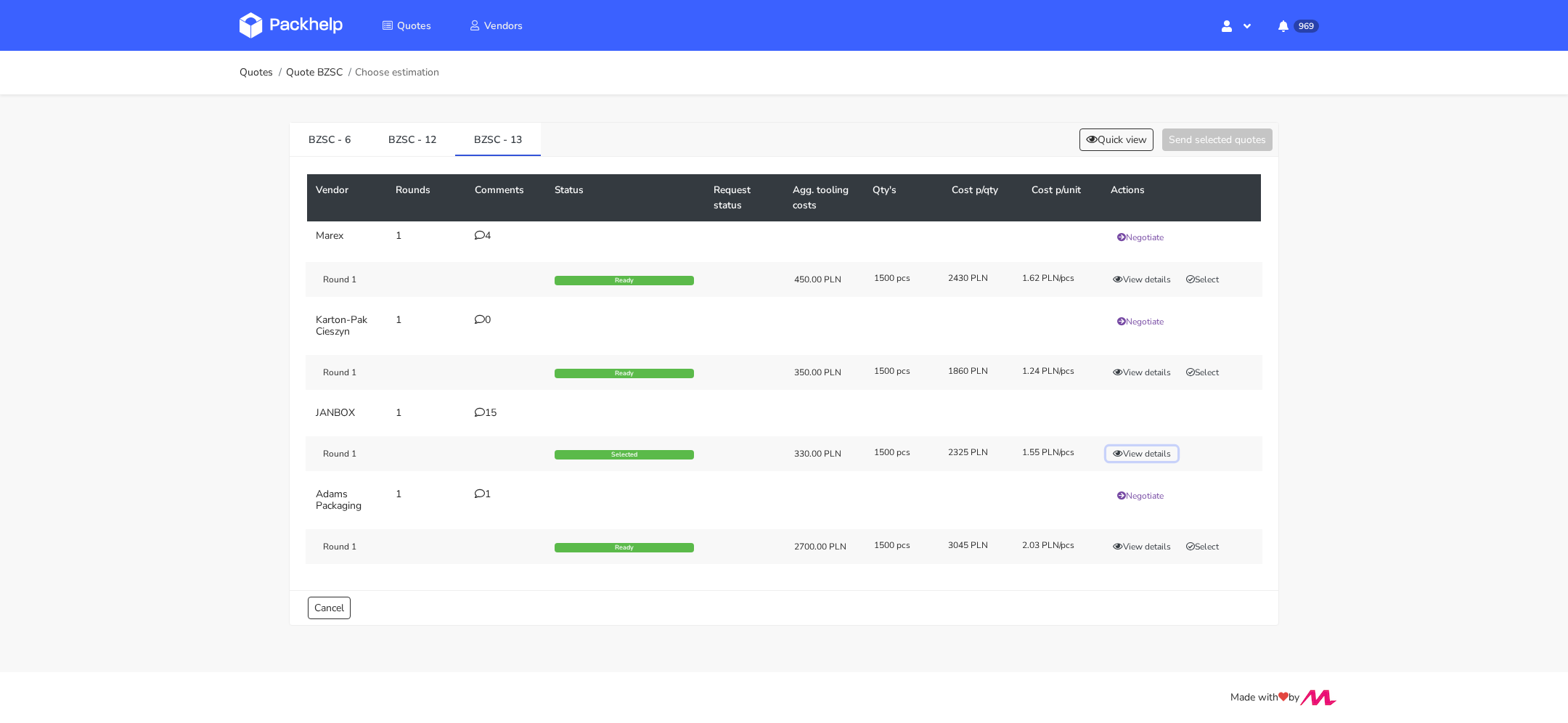
click at [1125, 455] on button "View details" at bounding box center [1142, 453] width 71 height 14
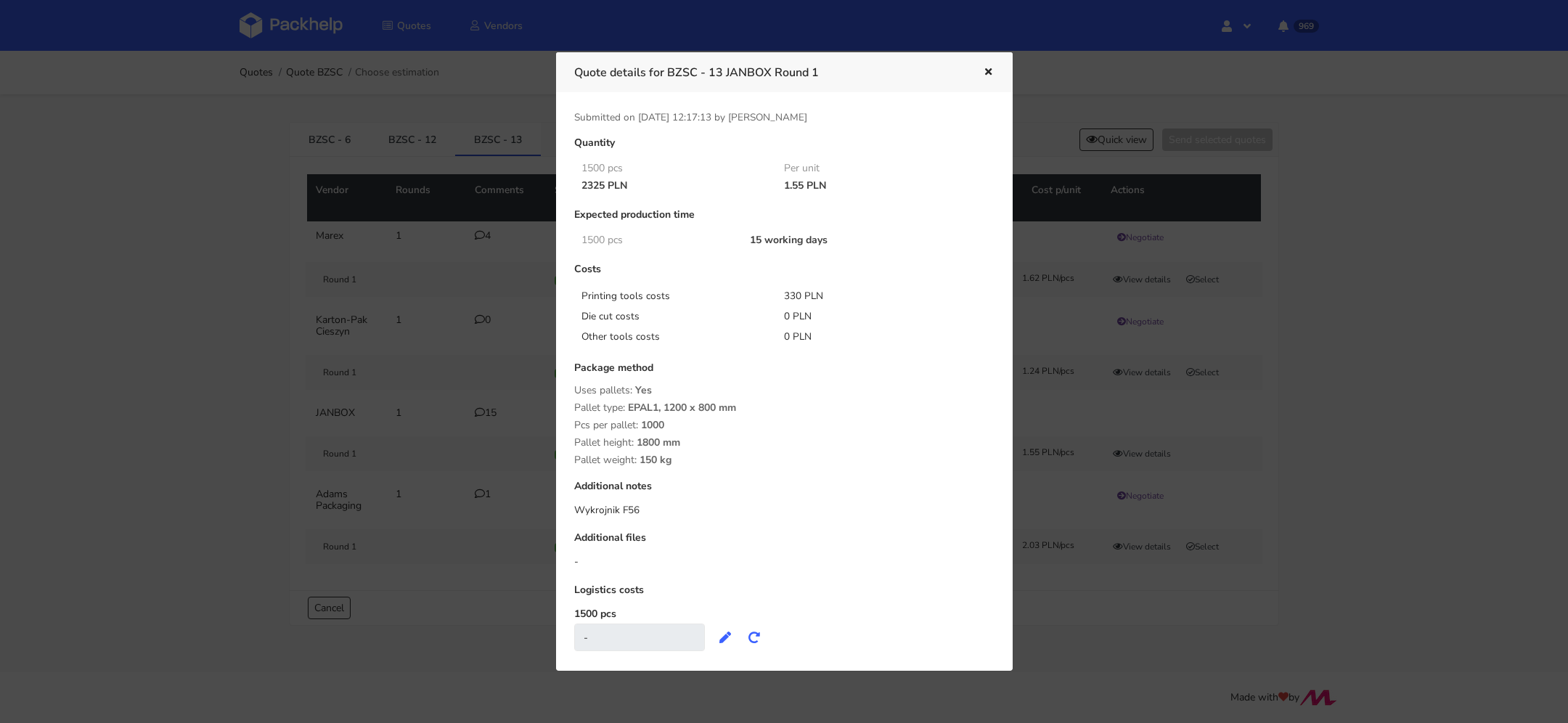
click at [985, 63] on button "button" at bounding box center [987, 72] width 16 height 19
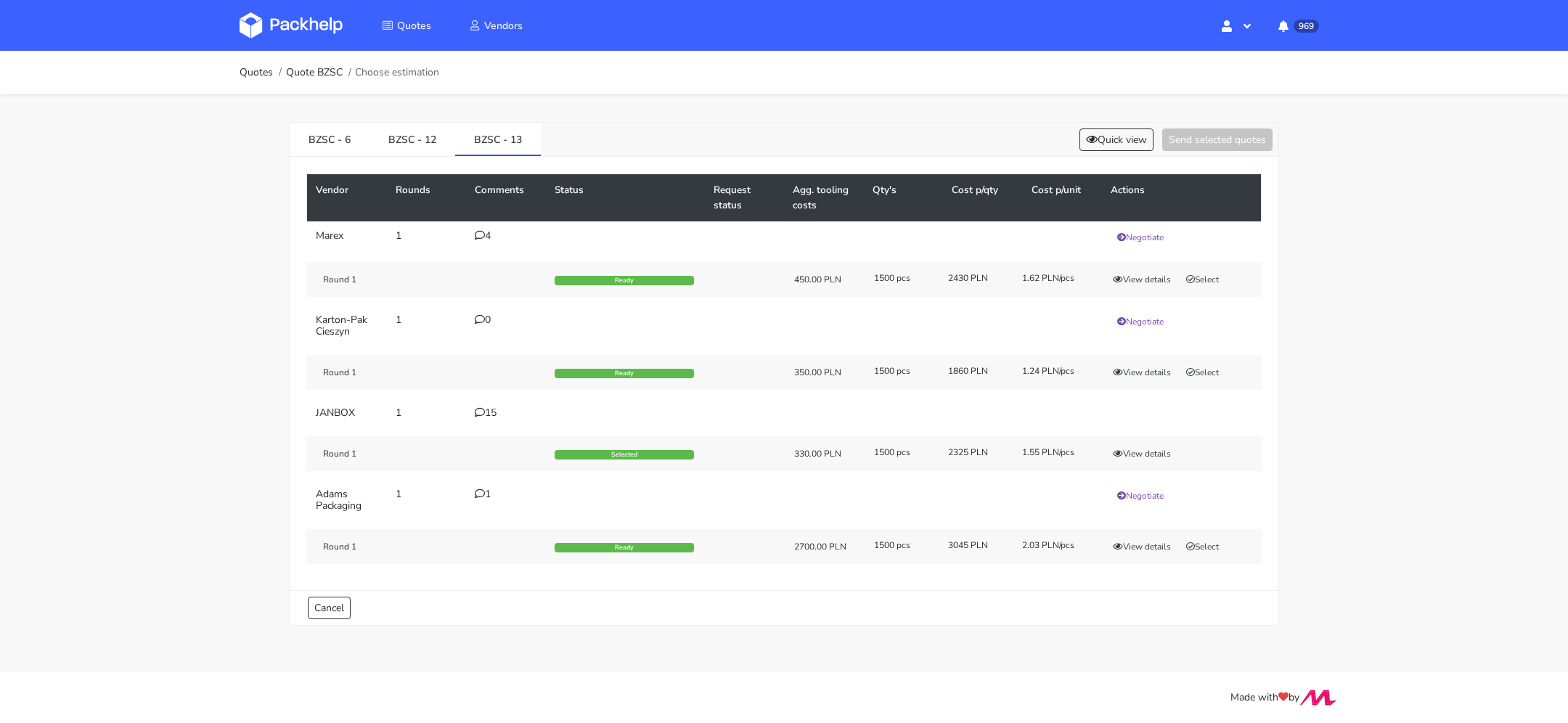
click at [486, 407] on div "15" at bounding box center [506, 413] width 63 height 12
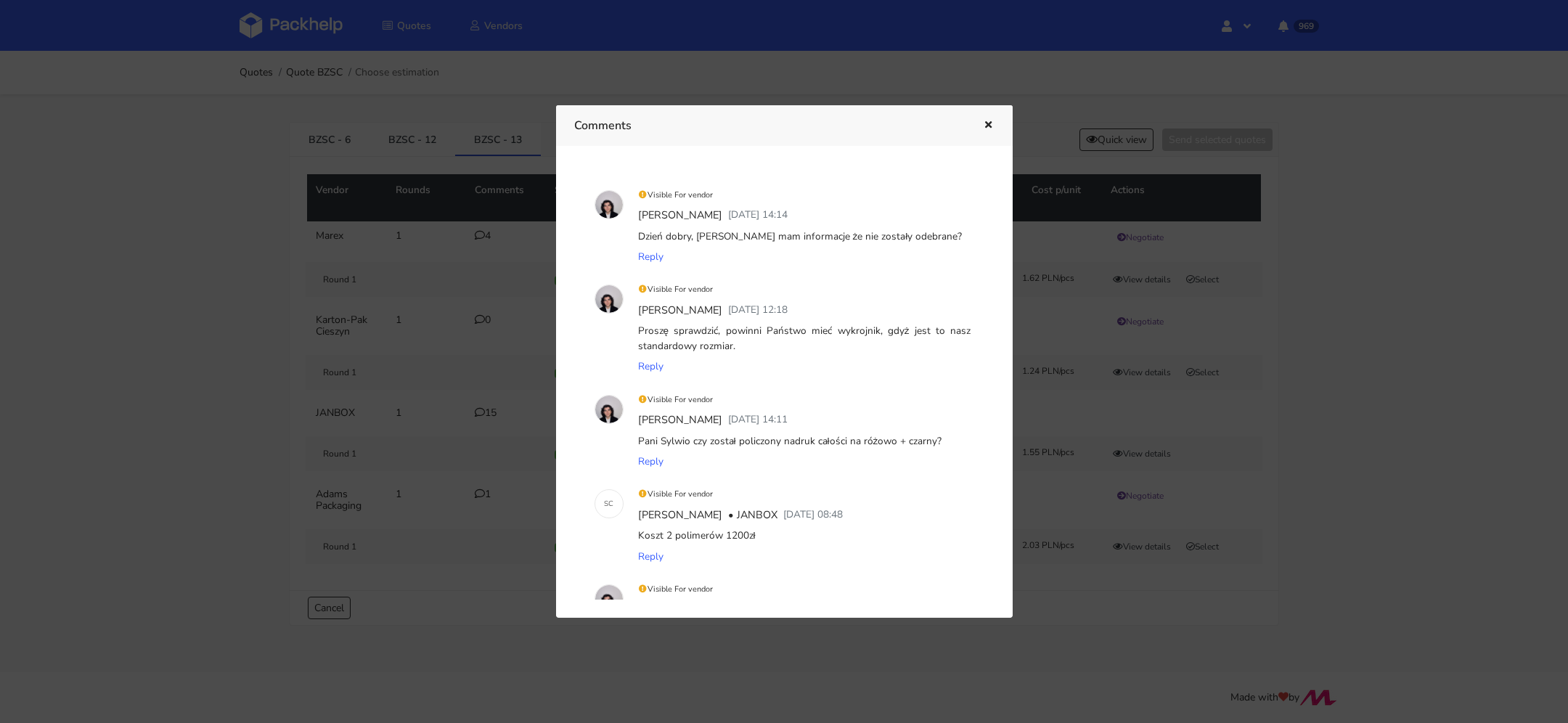
click at [986, 126] on icon "button" at bounding box center [988, 125] width 13 height 11
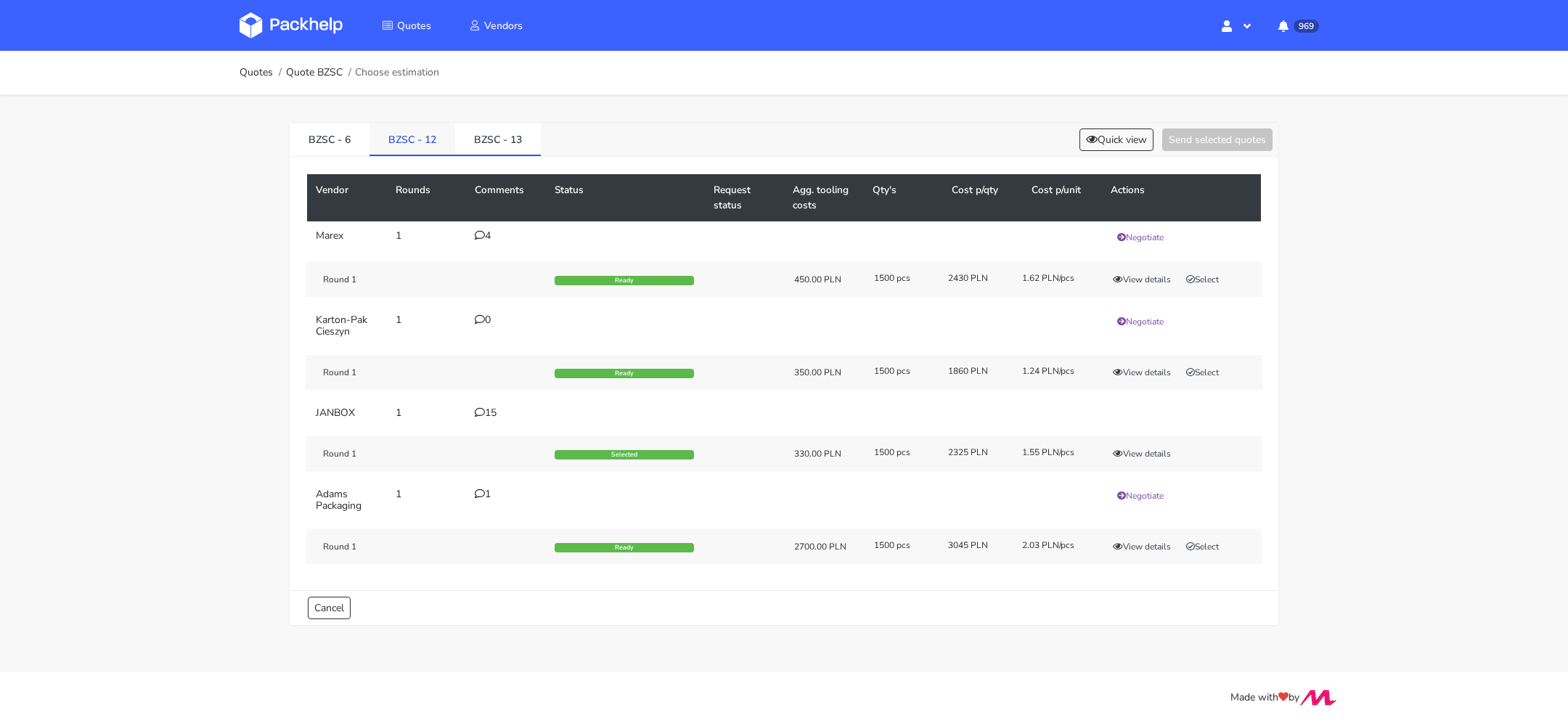
click at [436, 133] on link "BZSC - 12" at bounding box center [412, 138] width 86 height 32
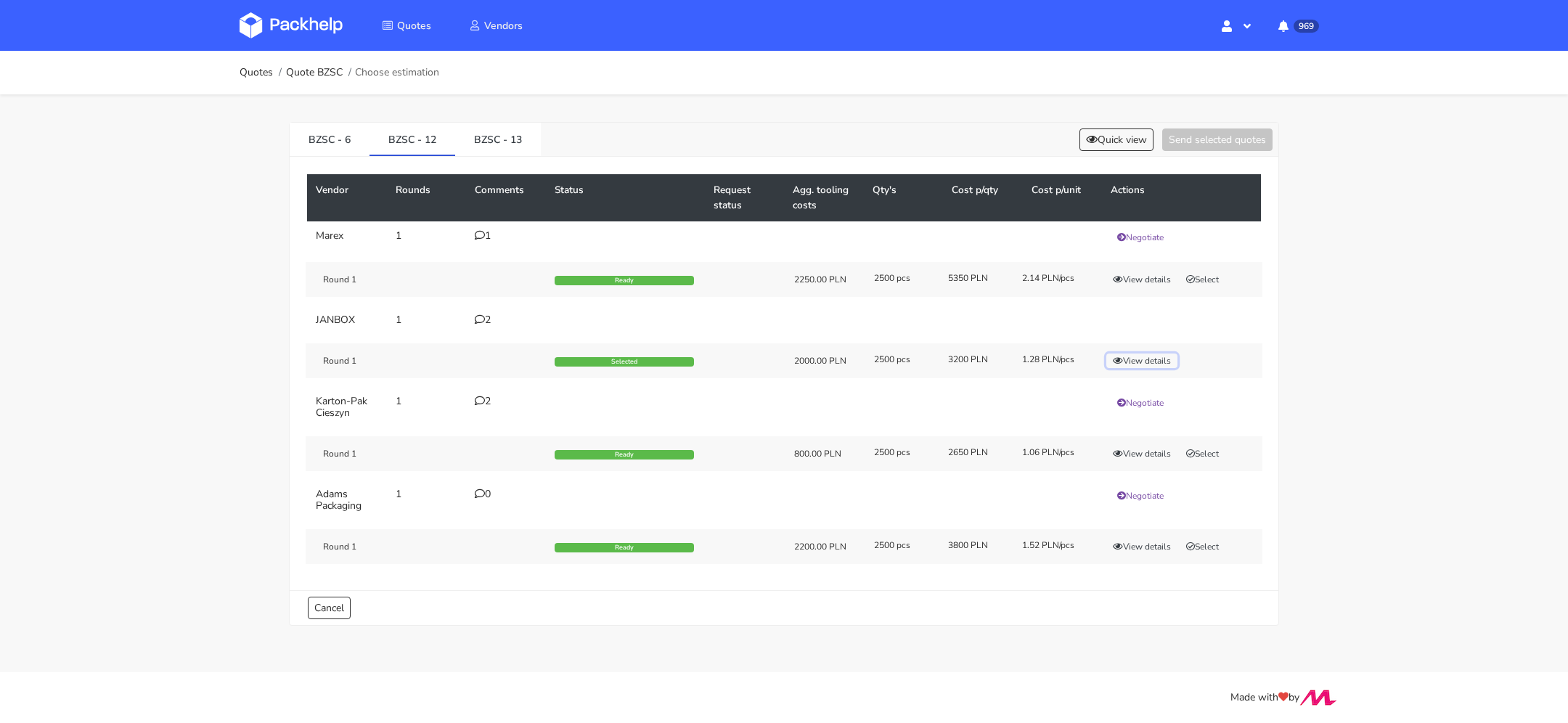
click at [1142, 360] on button "View details" at bounding box center [1142, 360] width 71 height 14
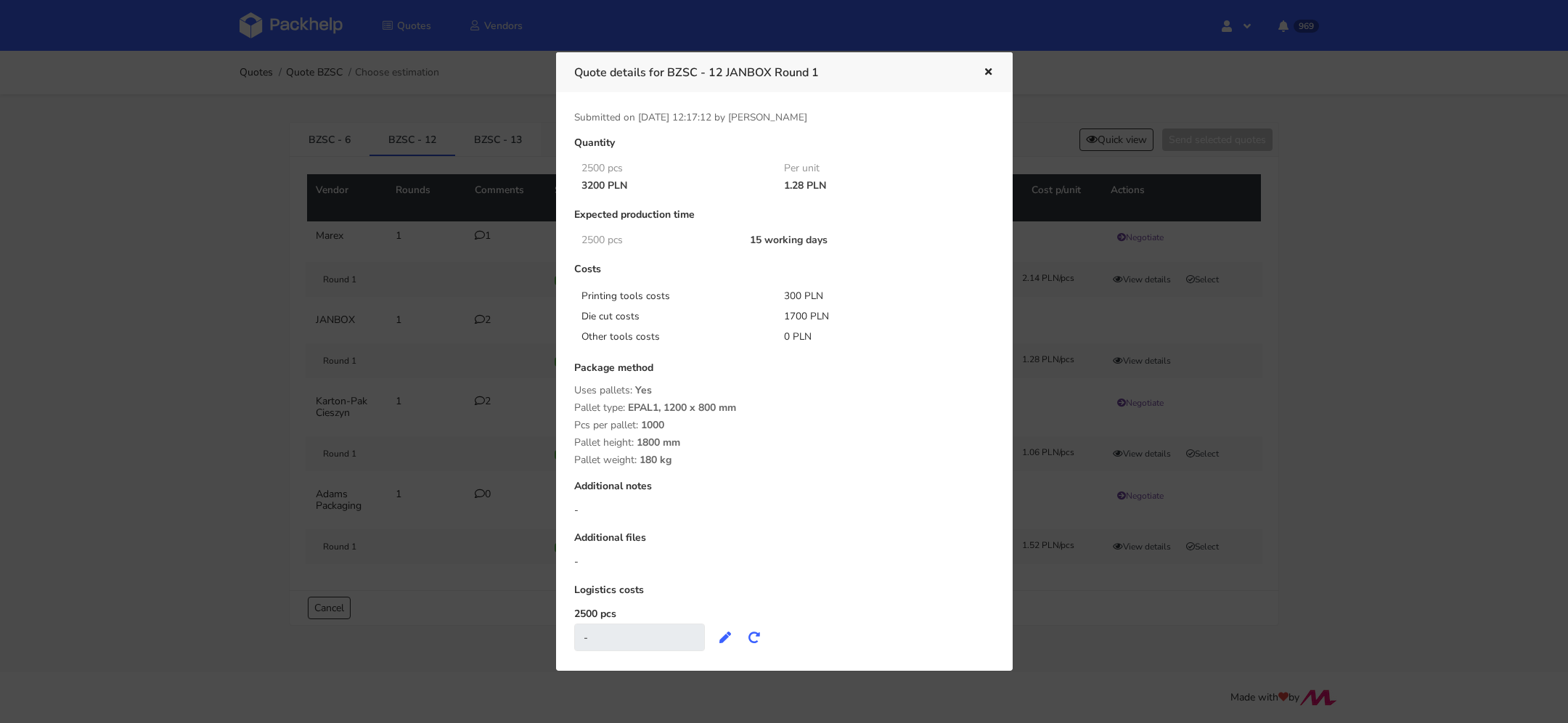
click at [995, 60] on div "Quote details for BZSC - 12 JANBOX Round 1" at bounding box center [784, 71] width 457 height 40
click at [994, 63] on div "Quote details for BZSC - 12 JANBOX Round 1" at bounding box center [784, 71] width 457 height 40
click at [994, 63] on button "button" at bounding box center [987, 72] width 16 height 19
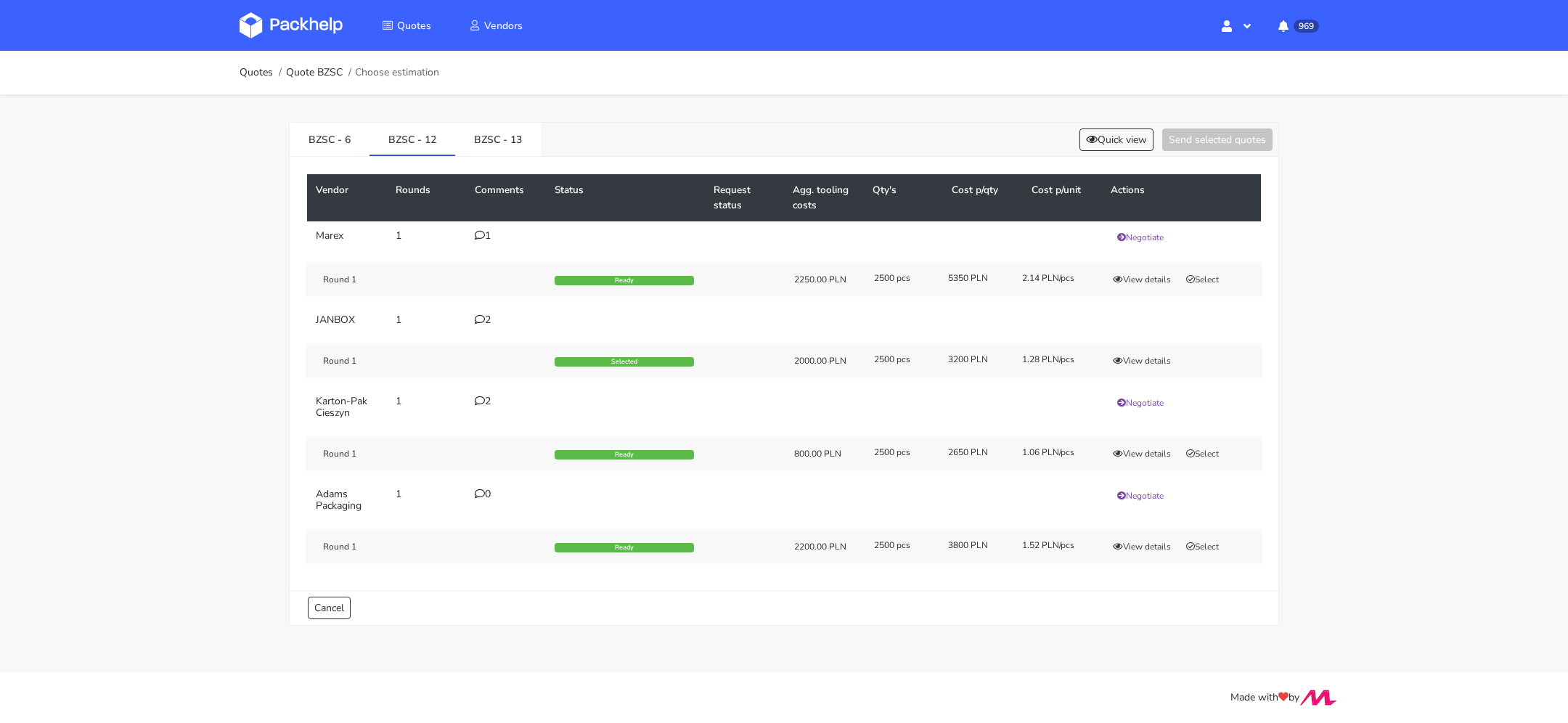
click at [480, 317] on icon at bounding box center [480, 320] width 11 height 11
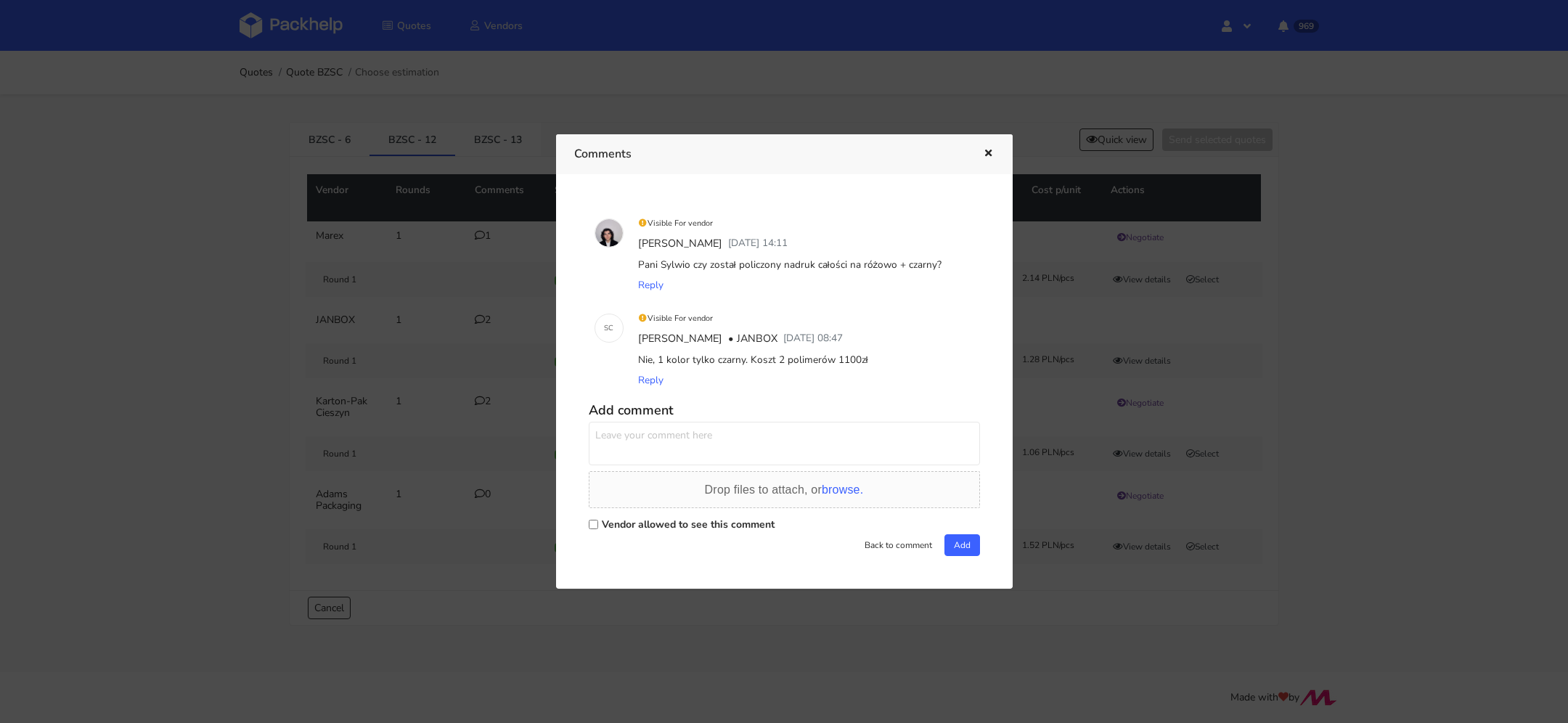
click at [982, 153] on icon "button" at bounding box center [988, 153] width 13 height 11
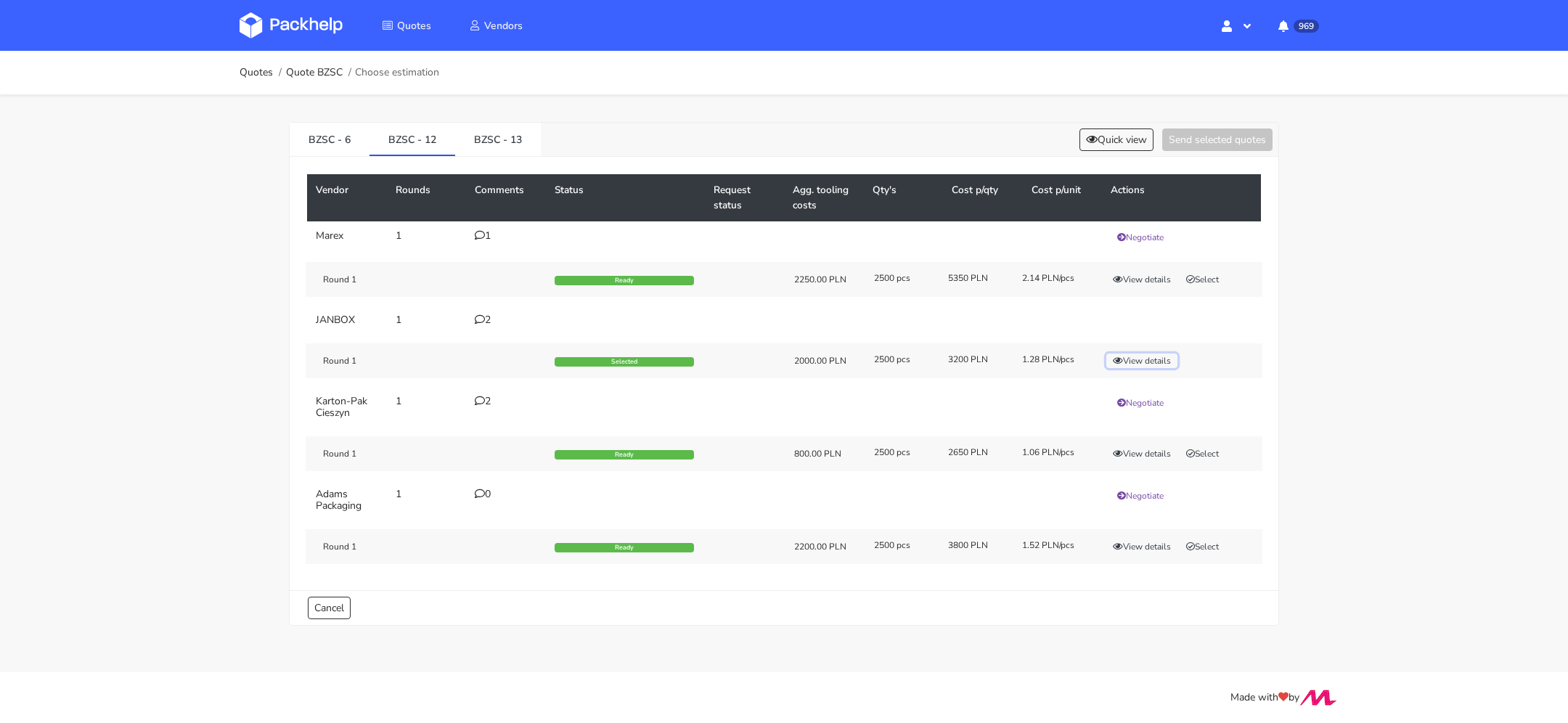
click at [1123, 362] on button "View details" at bounding box center [1142, 360] width 71 height 14
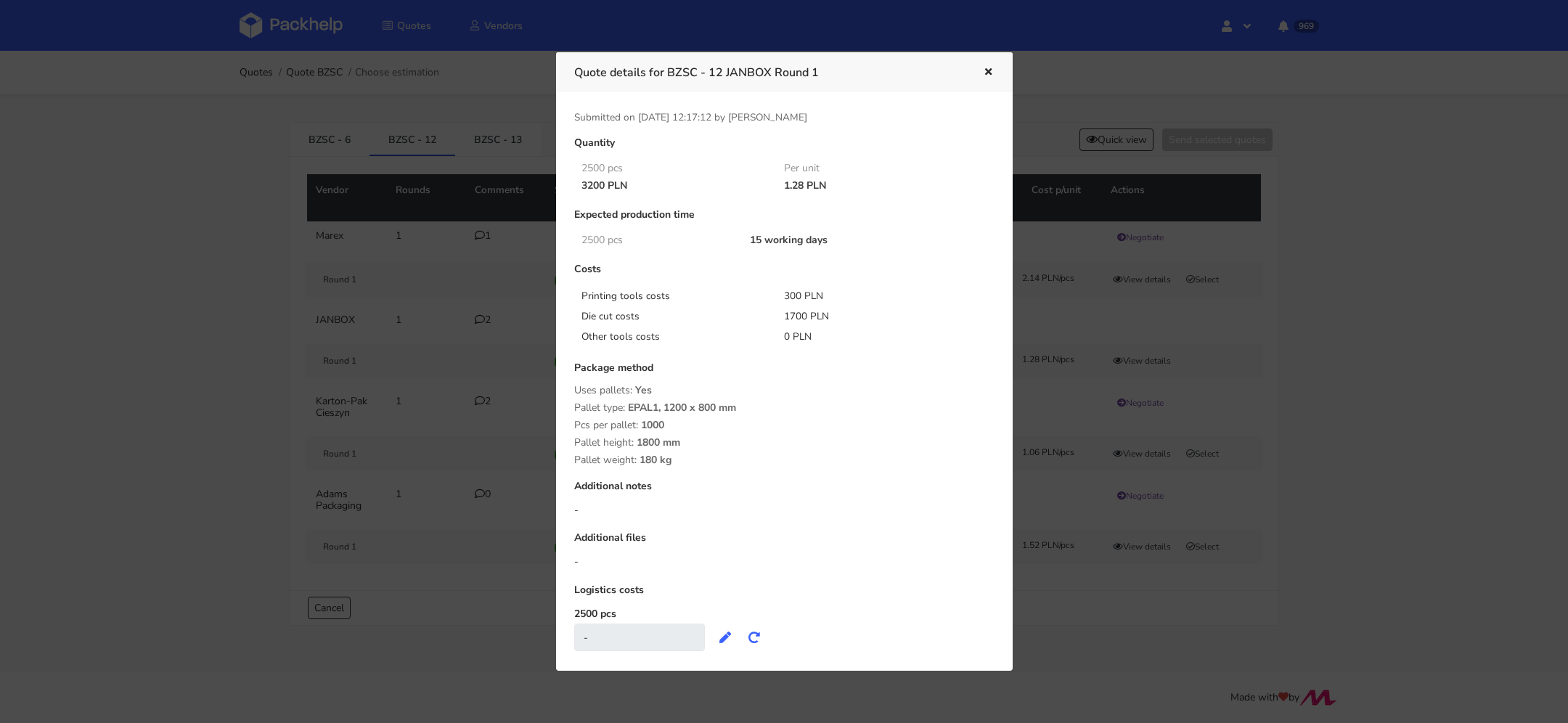
click at [988, 69] on icon "button" at bounding box center [988, 72] width 13 height 11
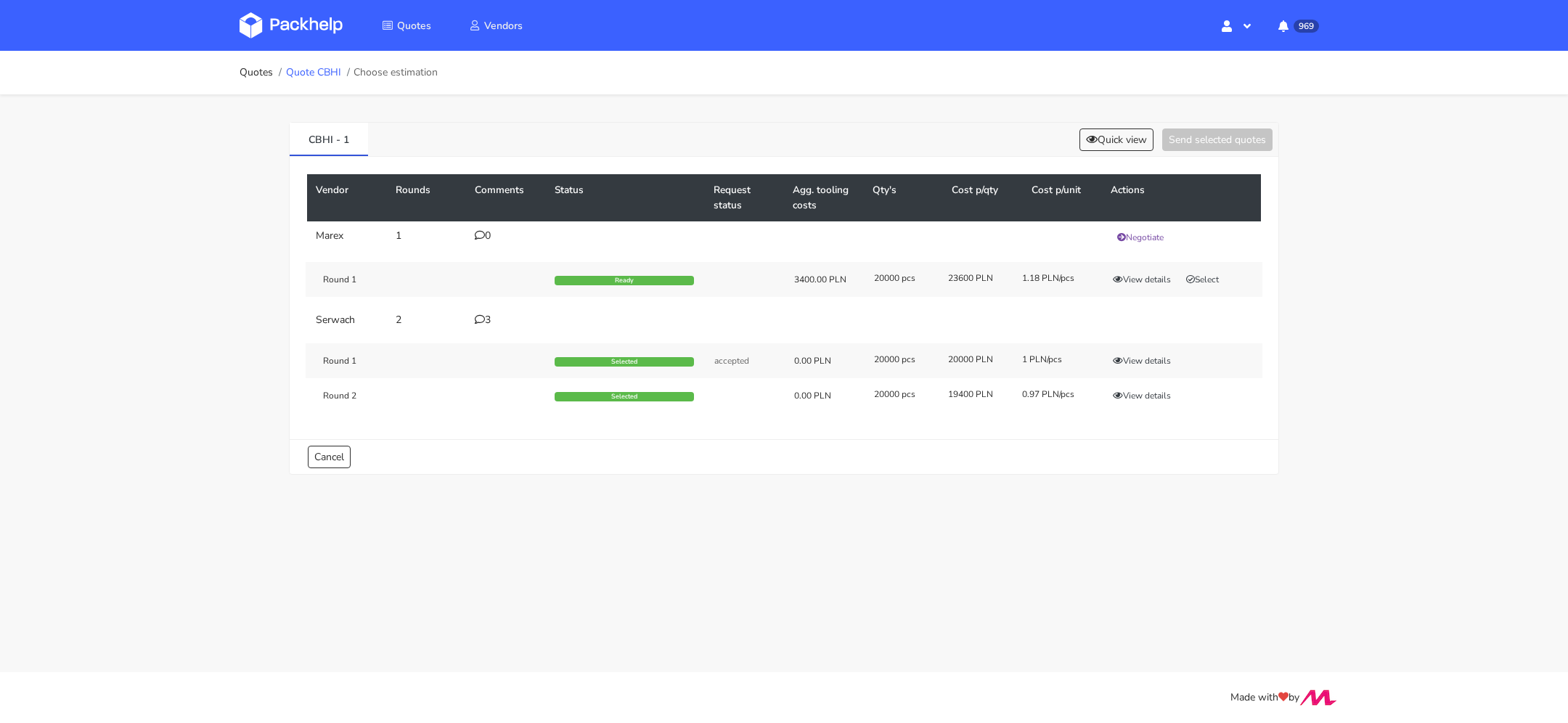
click at [317, 70] on link "Quote CBHI" at bounding box center [313, 72] width 55 height 12
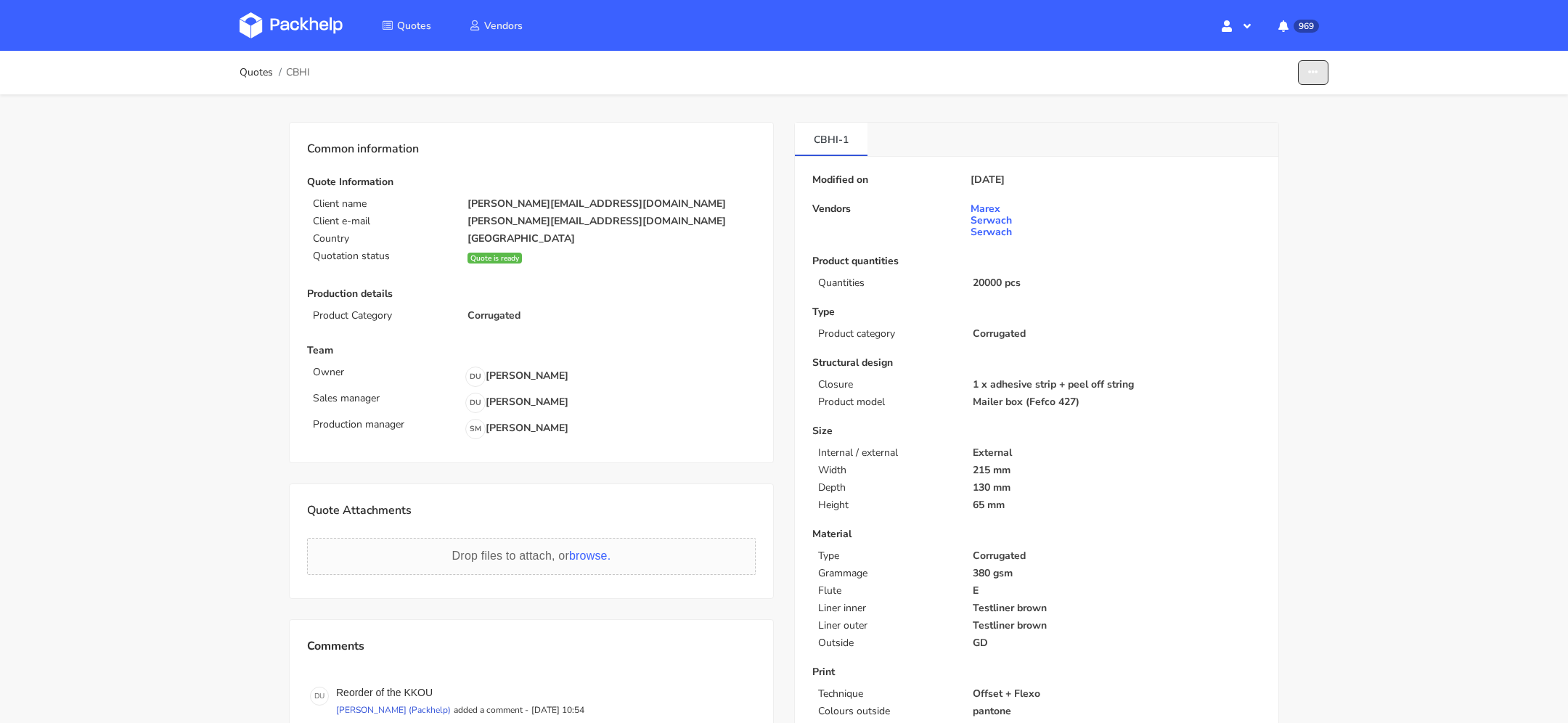
click at [1326, 77] on button "button" at bounding box center [1313, 72] width 31 height 25
click at [1261, 162] on link "Show estimations" at bounding box center [1257, 158] width 127 height 24
drag, startPoint x: 963, startPoint y: 177, endPoint x: 1056, endPoint y: 177, distance: 93.0
click at [1056, 177] on div "Modified on 04 Sep 2025" at bounding box center [1036, 180] width 449 height 12
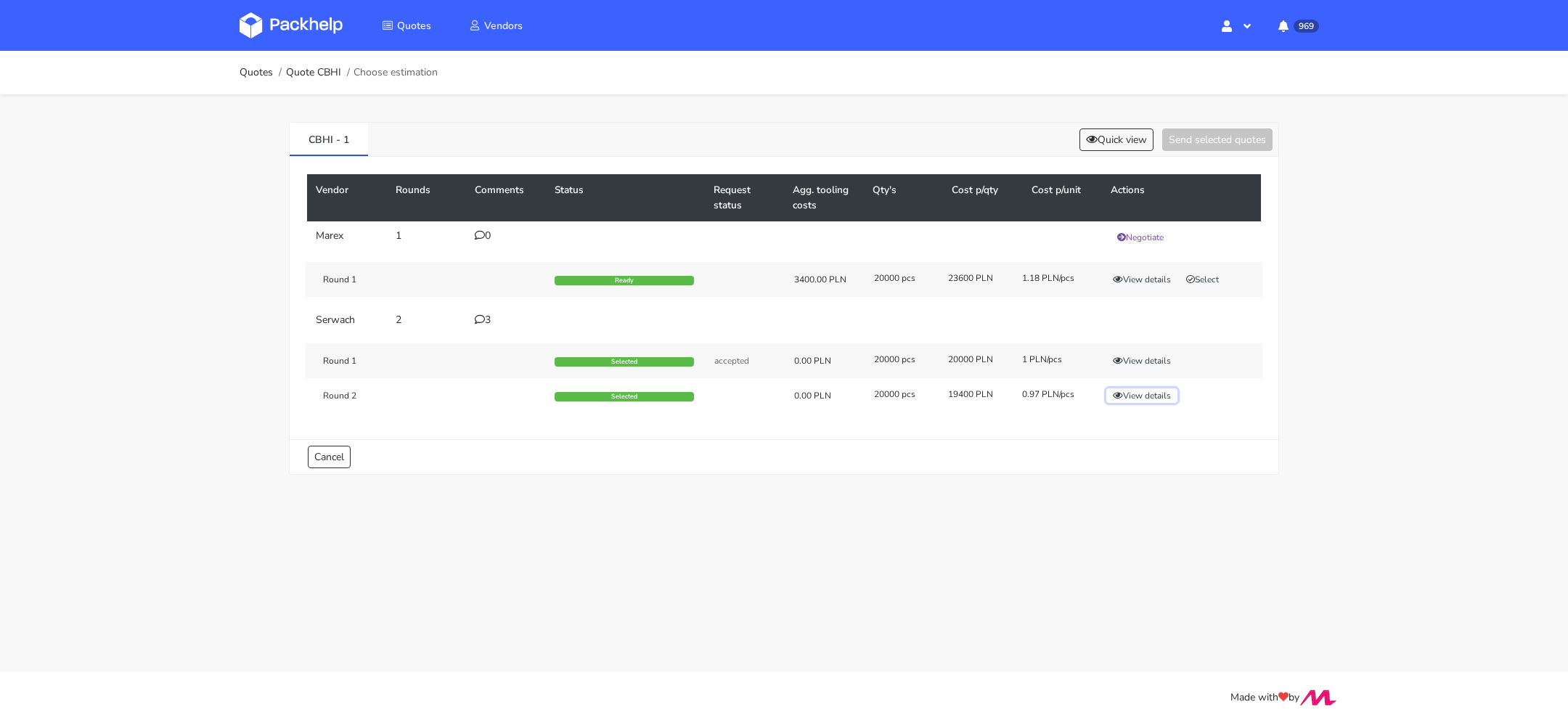
click at [1131, 388] on button "View details" at bounding box center [1142, 395] width 71 height 14
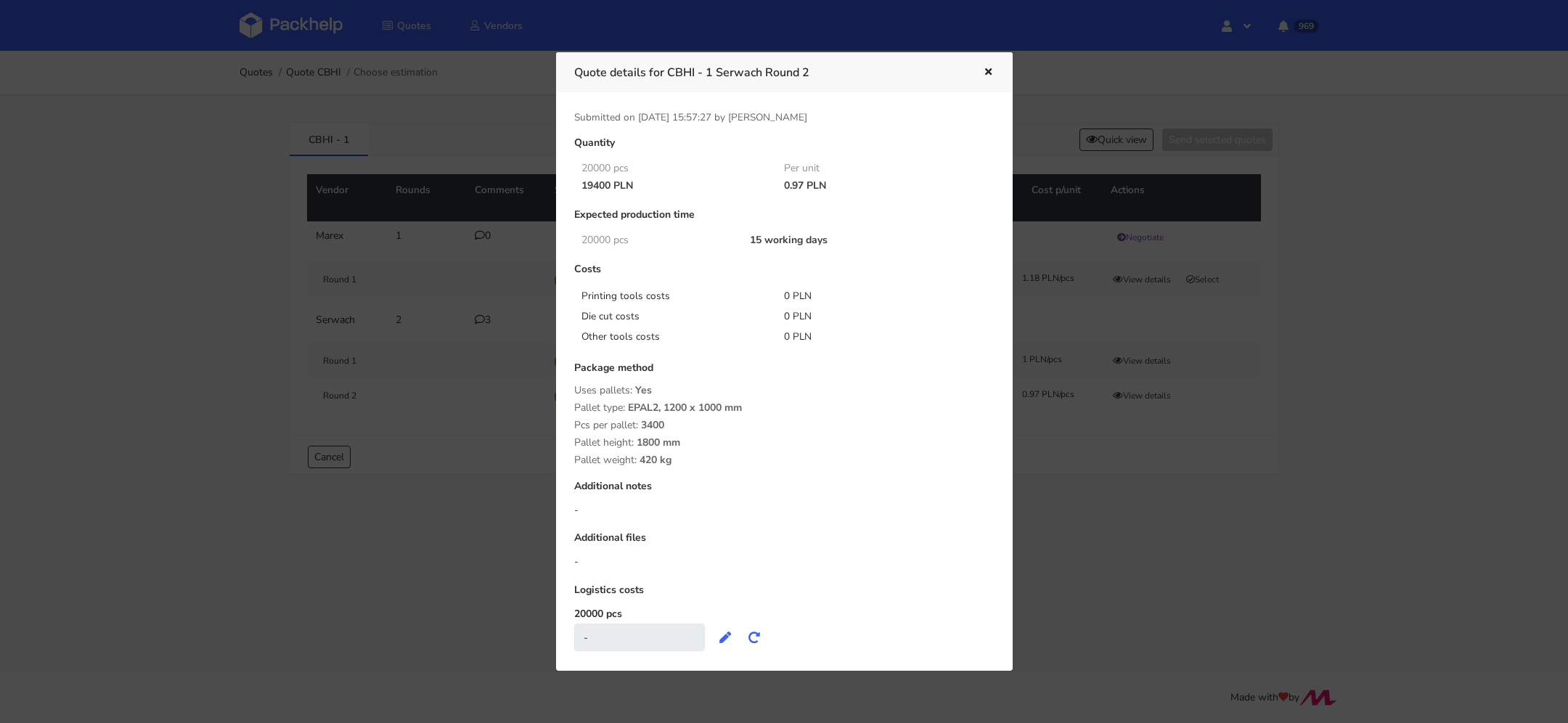
click at [987, 69] on icon "button" at bounding box center [988, 72] width 13 height 11
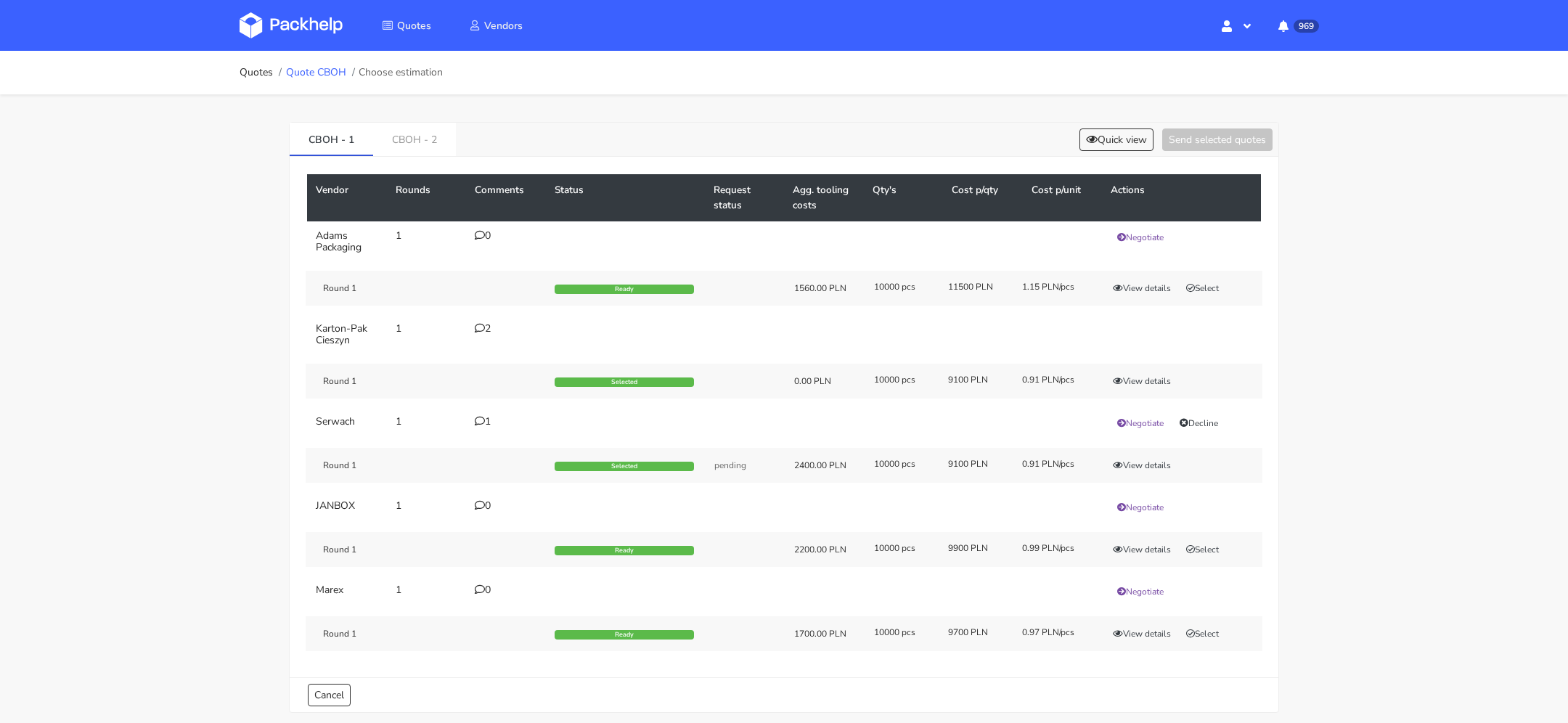
click at [337, 73] on link "Quote CBOH" at bounding box center [316, 72] width 60 height 12
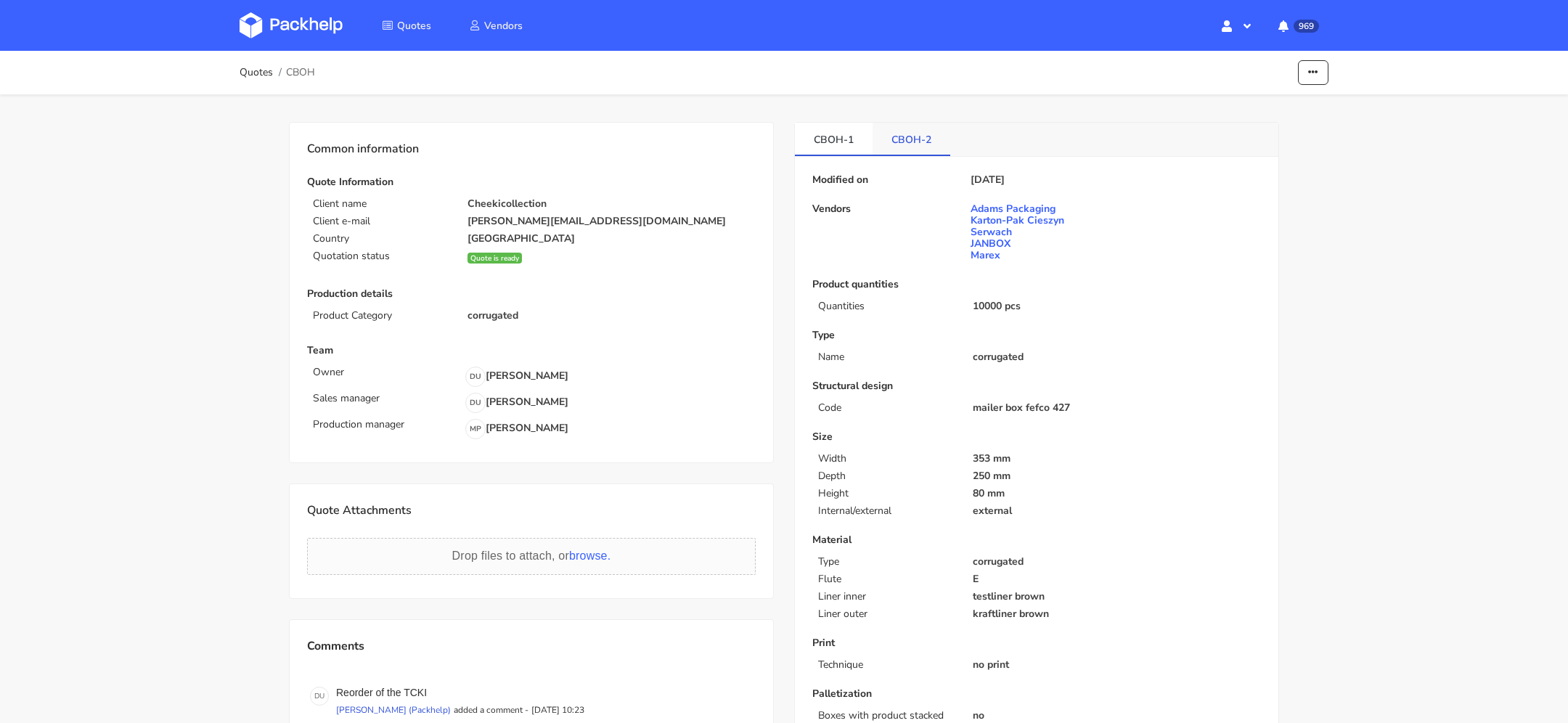
click at [916, 131] on link "CBOH-2" at bounding box center [911, 138] width 77 height 32
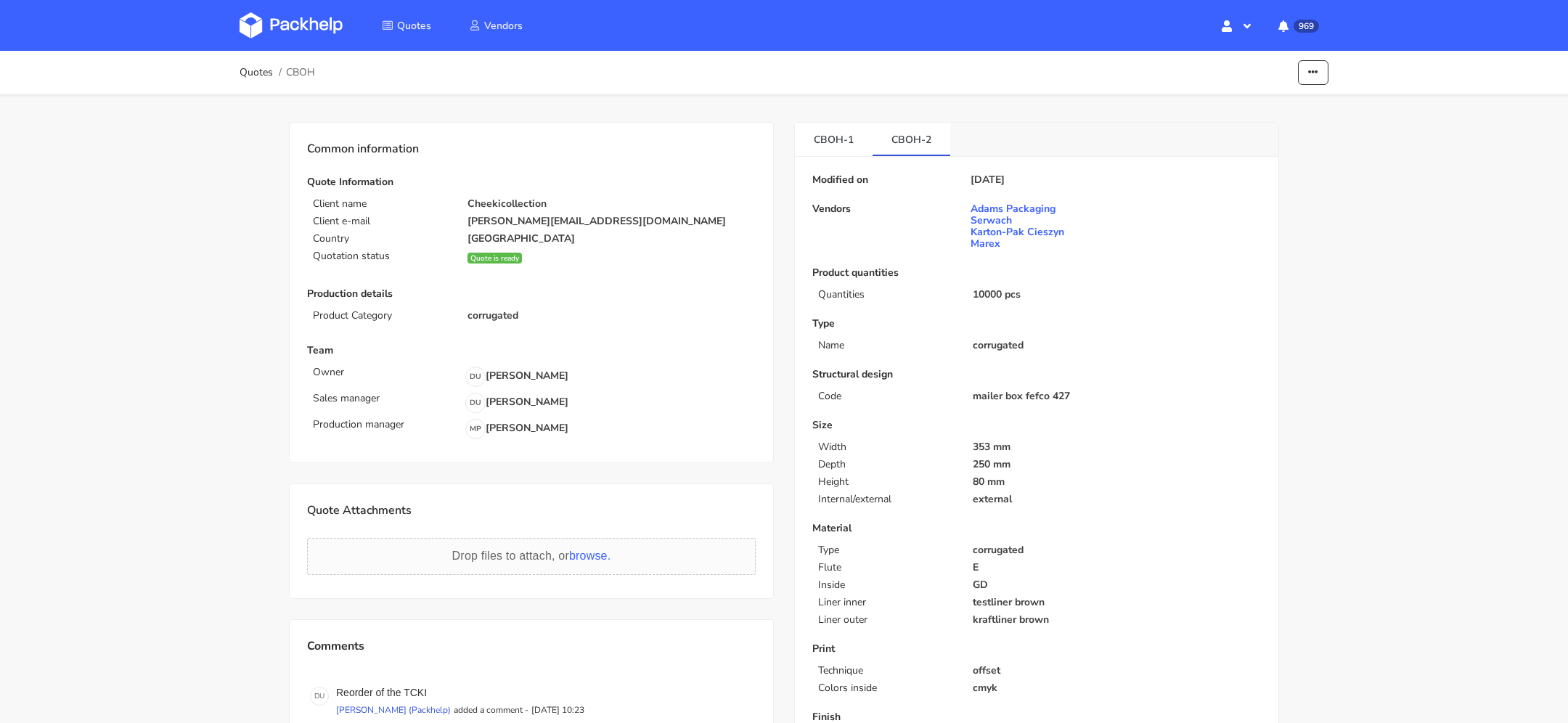
scroll to position [247, 0]
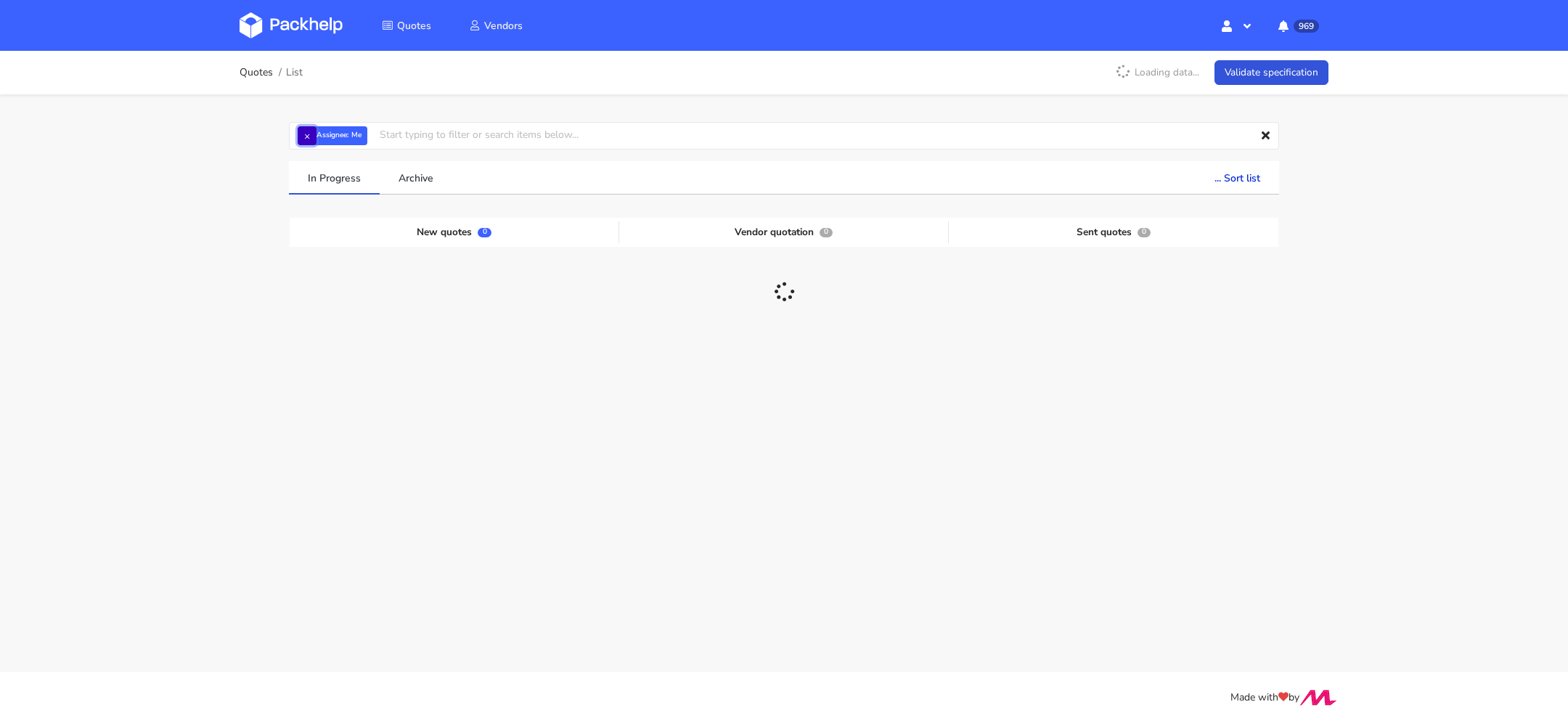
click at [311, 138] on button "×" at bounding box center [307, 136] width 19 height 19
click at [352, 143] on input "text" at bounding box center [784, 135] width 991 height 28
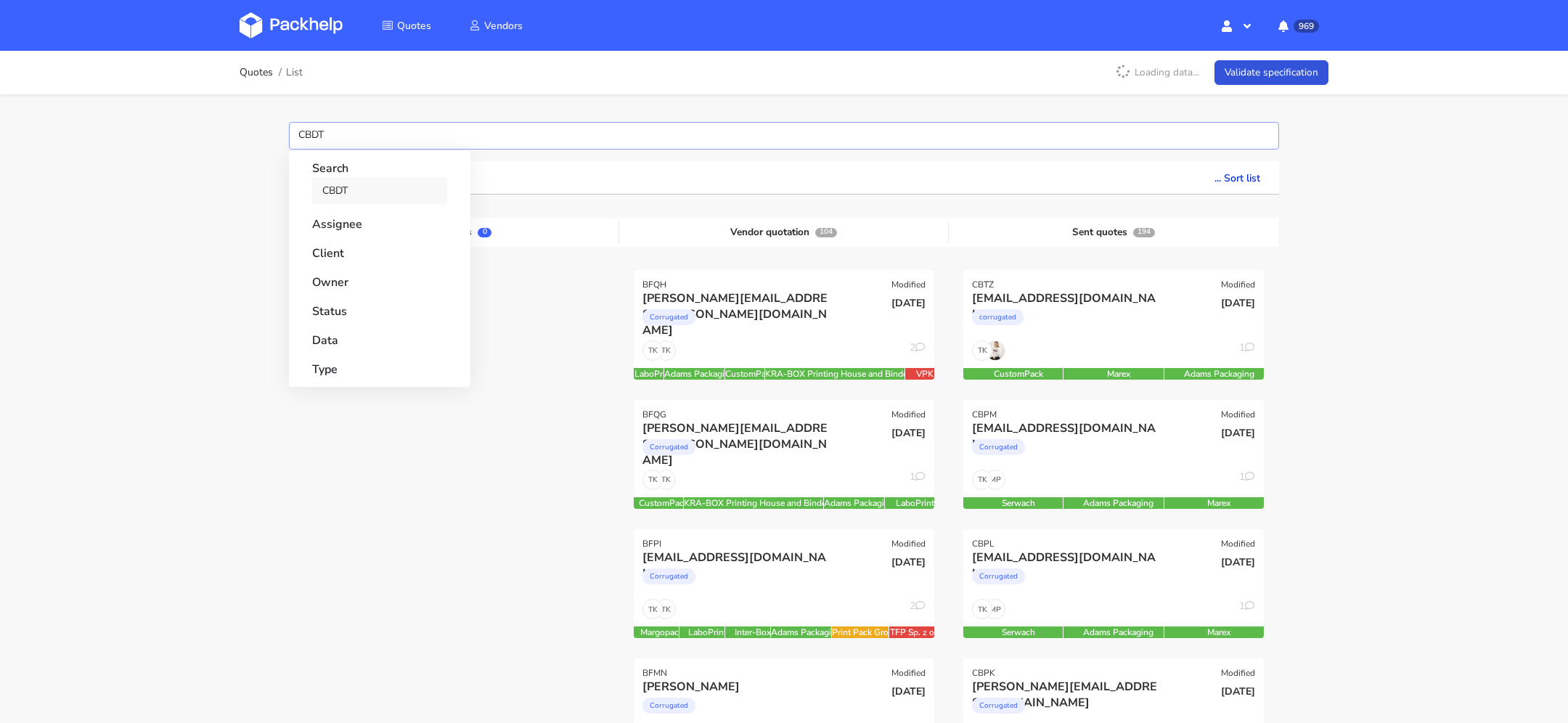
type input "CBDT"
click at [341, 185] on link "CBDT" at bounding box center [379, 190] width 135 height 27
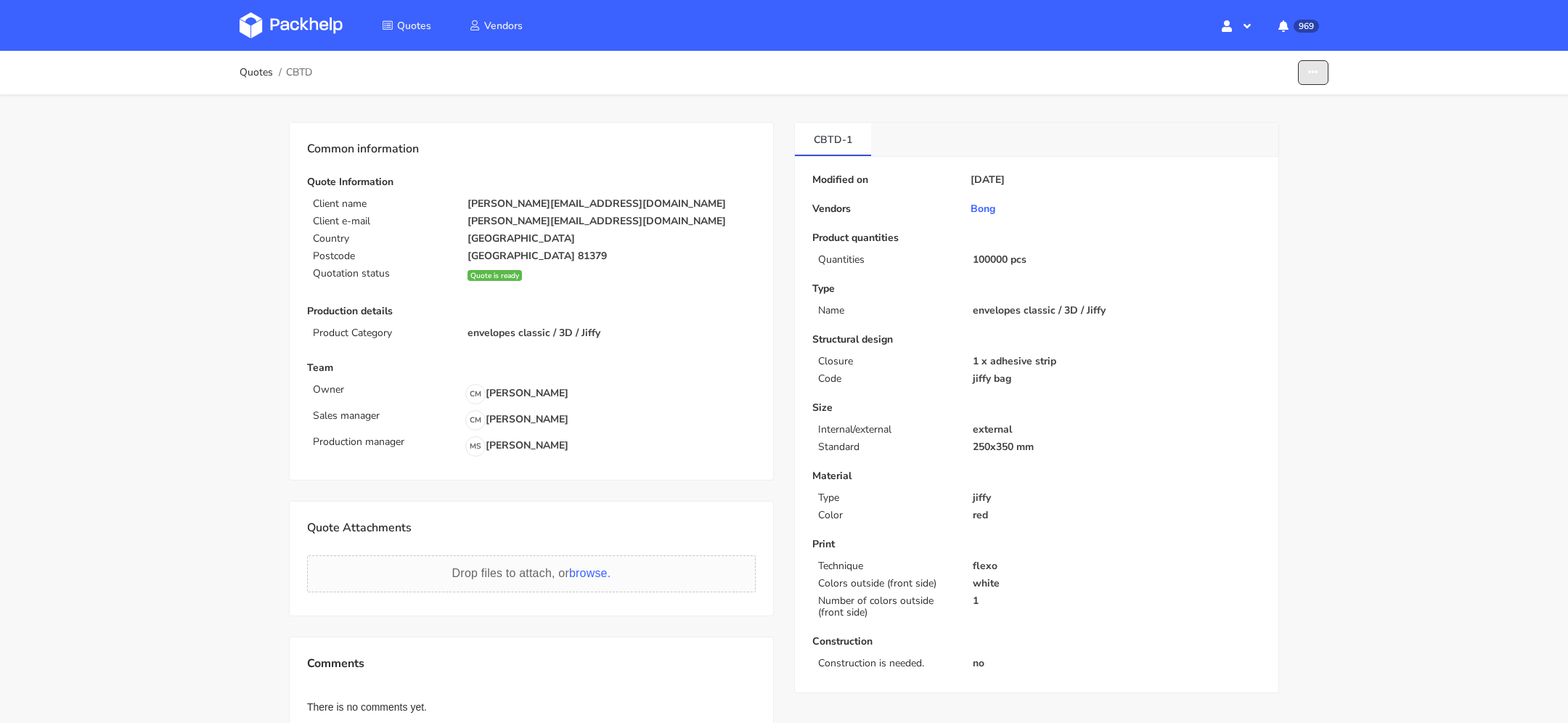
click at [1321, 63] on button "button" at bounding box center [1313, 72] width 31 height 25
click at [1274, 142] on link "Missing data" at bounding box center [1257, 131] width 127 height 24
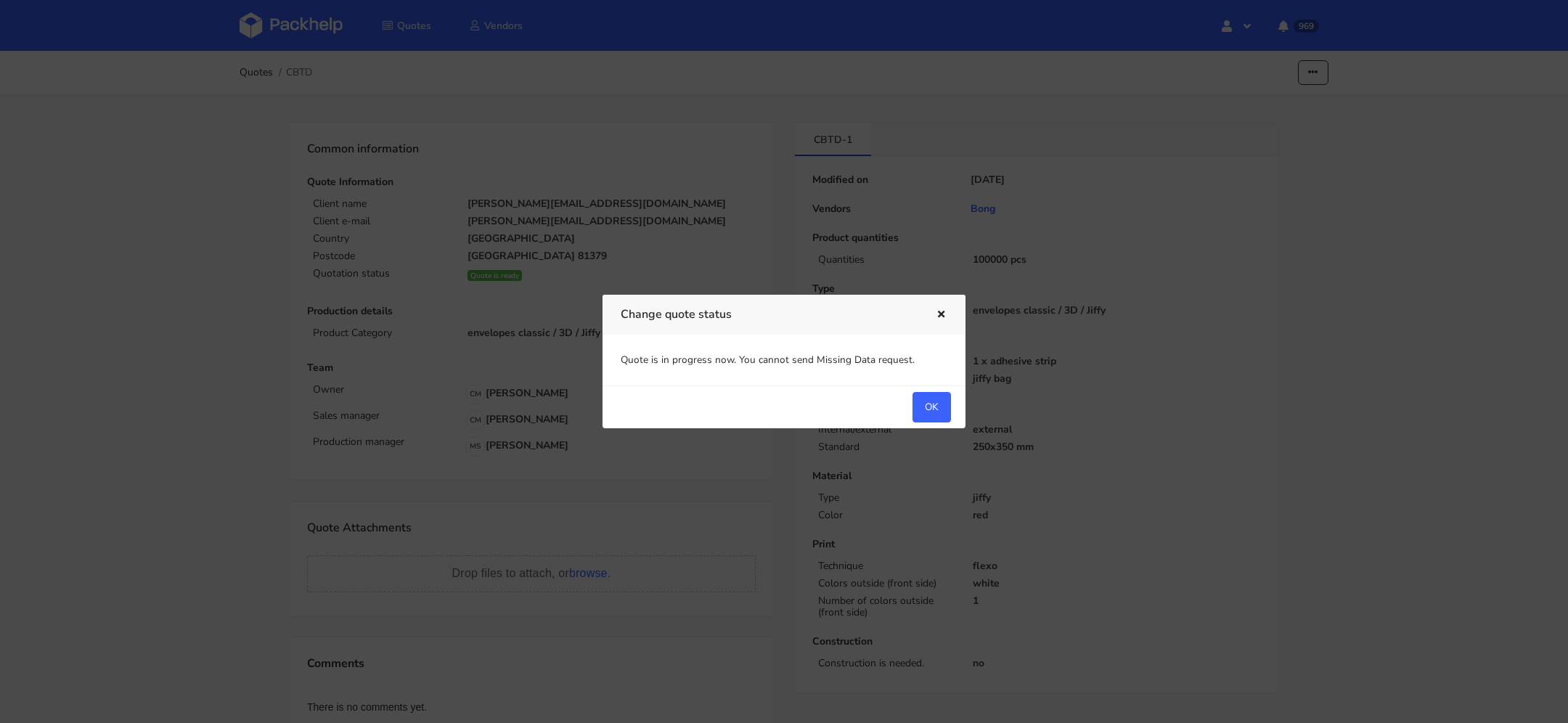
click at [940, 311] on icon "button" at bounding box center [940, 315] width 13 height 11
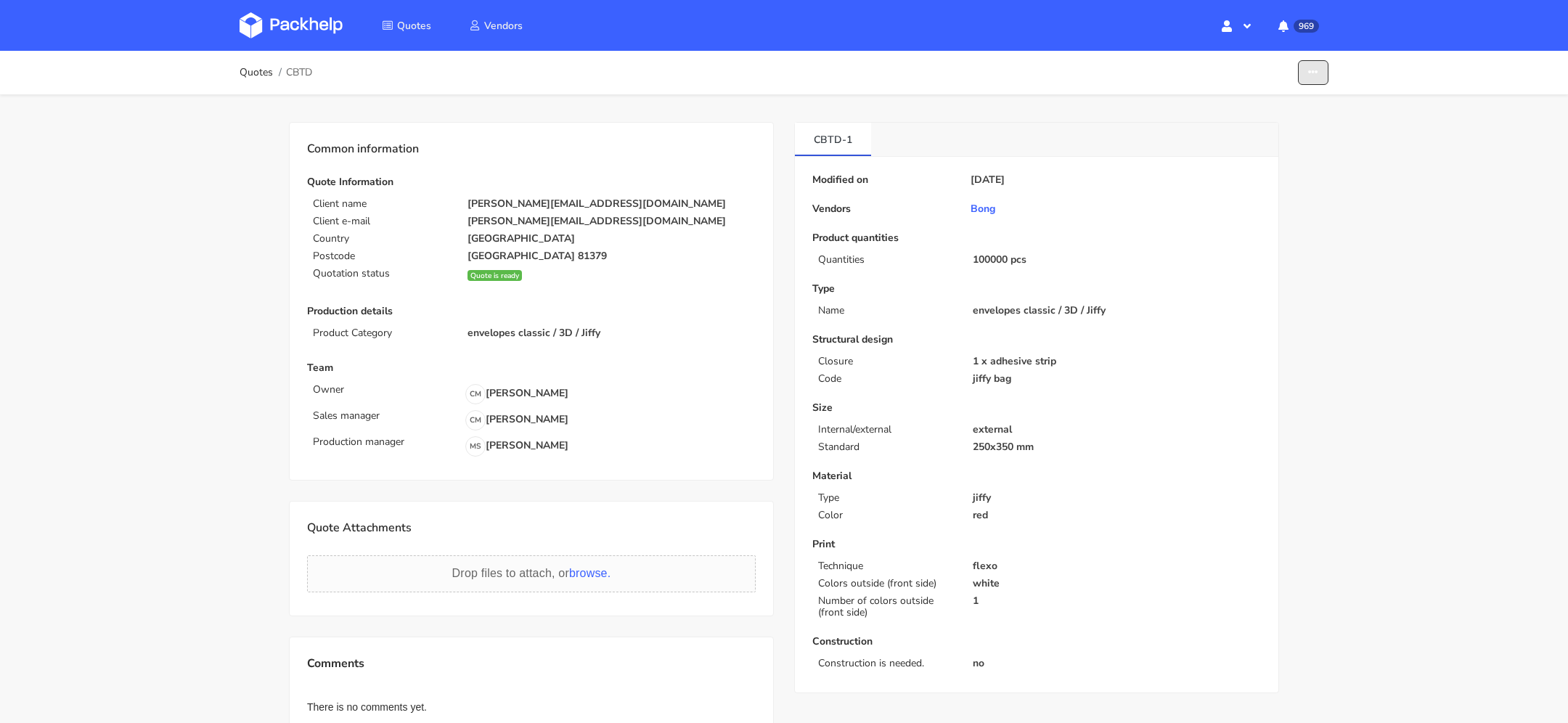
click at [1324, 61] on button "button" at bounding box center [1313, 72] width 31 height 25
click at [1250, 162] on link "Show estimations" at bounding box center [1257, 158] width 127 height 24
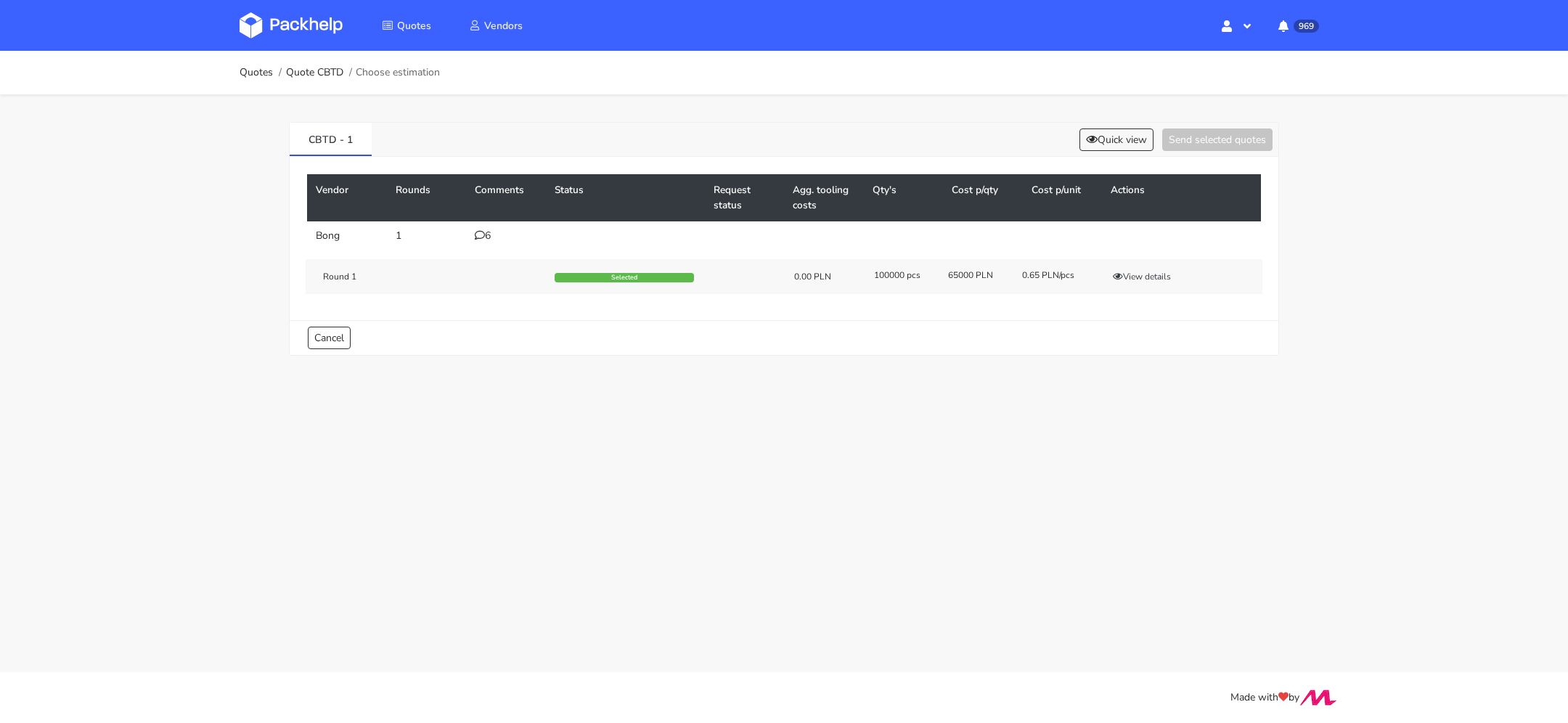
click at [483, 222] on td "6" at bounding box center [506, 236] width 80 height 29
click at [483, 231] on icon at bounding box center [480, 235] width 11 height 11
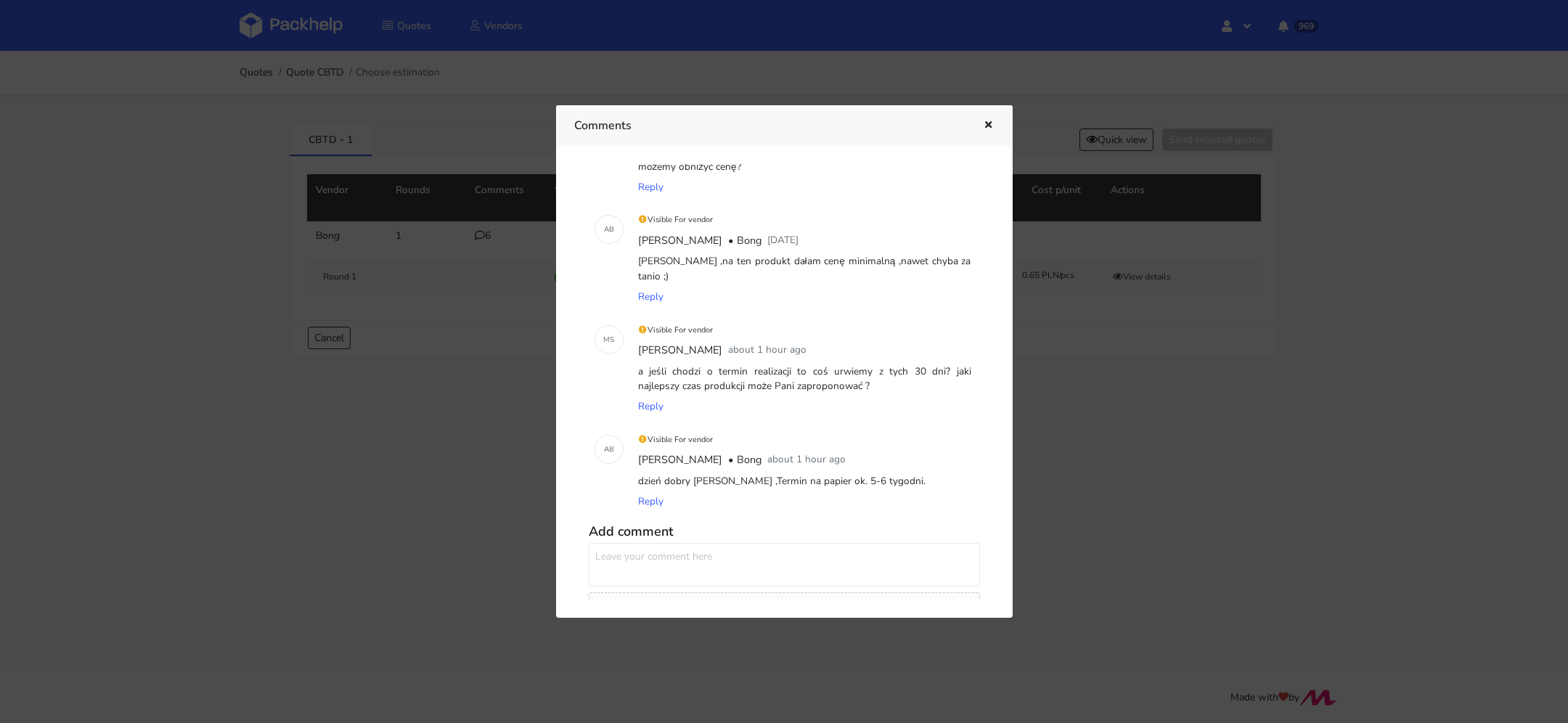
scroll to position [277, 0]
click at [988, 127] on icon "button" at bounding box center [988, 125] width 13 height 11
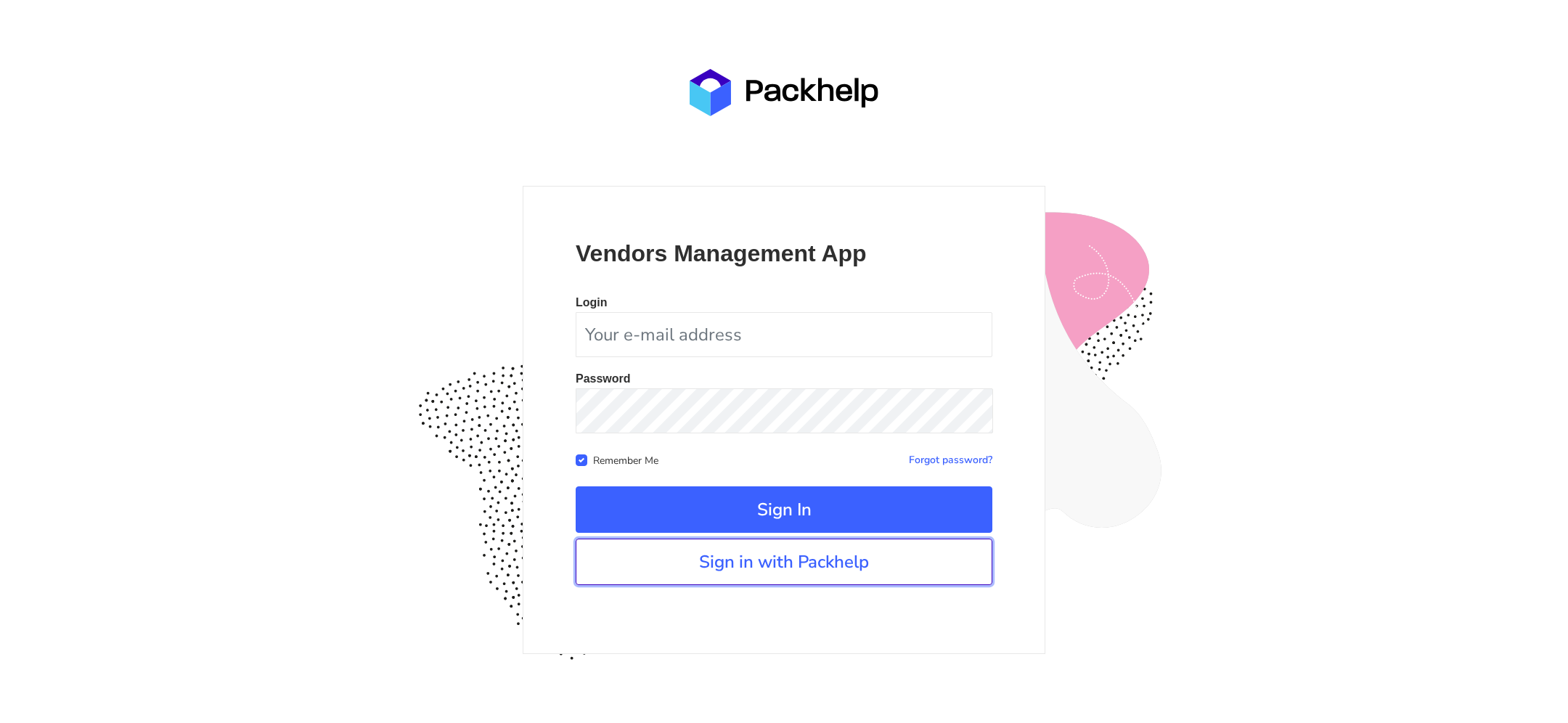
click at [733, 566] on link "Sign in with Packhelp" at bounding box center [784, 562] width 417 height 46
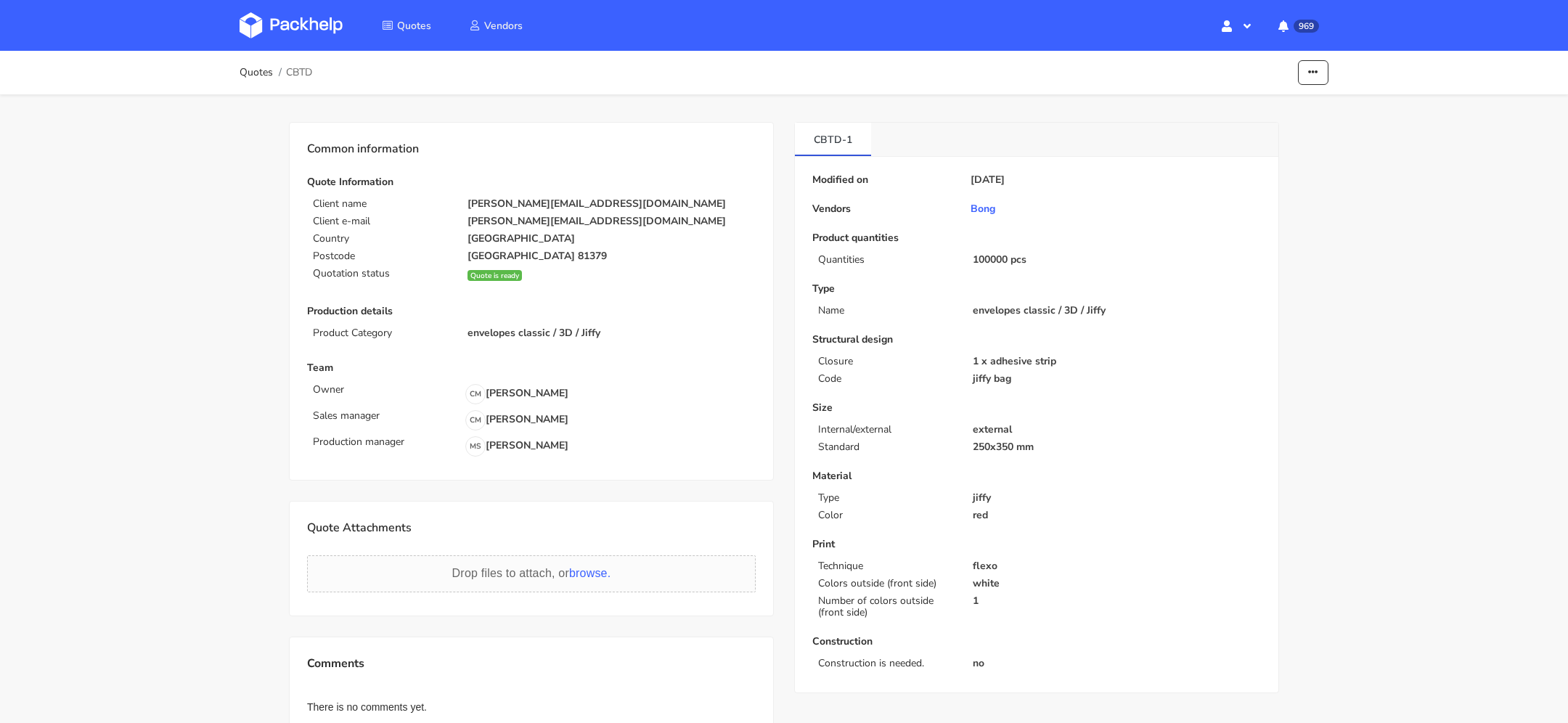
click at [543, 204] on p "[PERSON_NAME][EMAIL_ADDRESS][DOMAIN_NAME]" at bounding box center [611, 204] width 288 height 12
copy div "[PERSON_NAME][EMAIL_ADDRESS][DOMAIN_NAME]"
